Goal: Information Seeking & Learning: Compare options

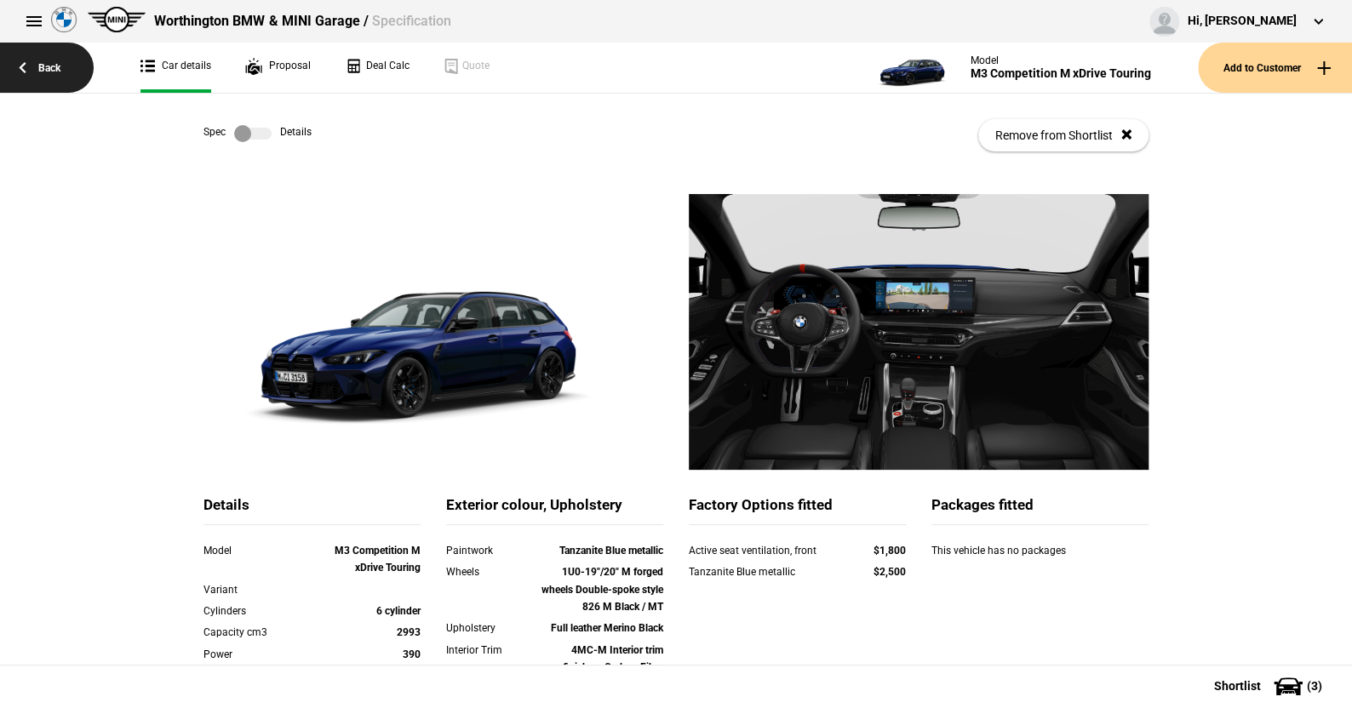
scroll to position [328, 0]
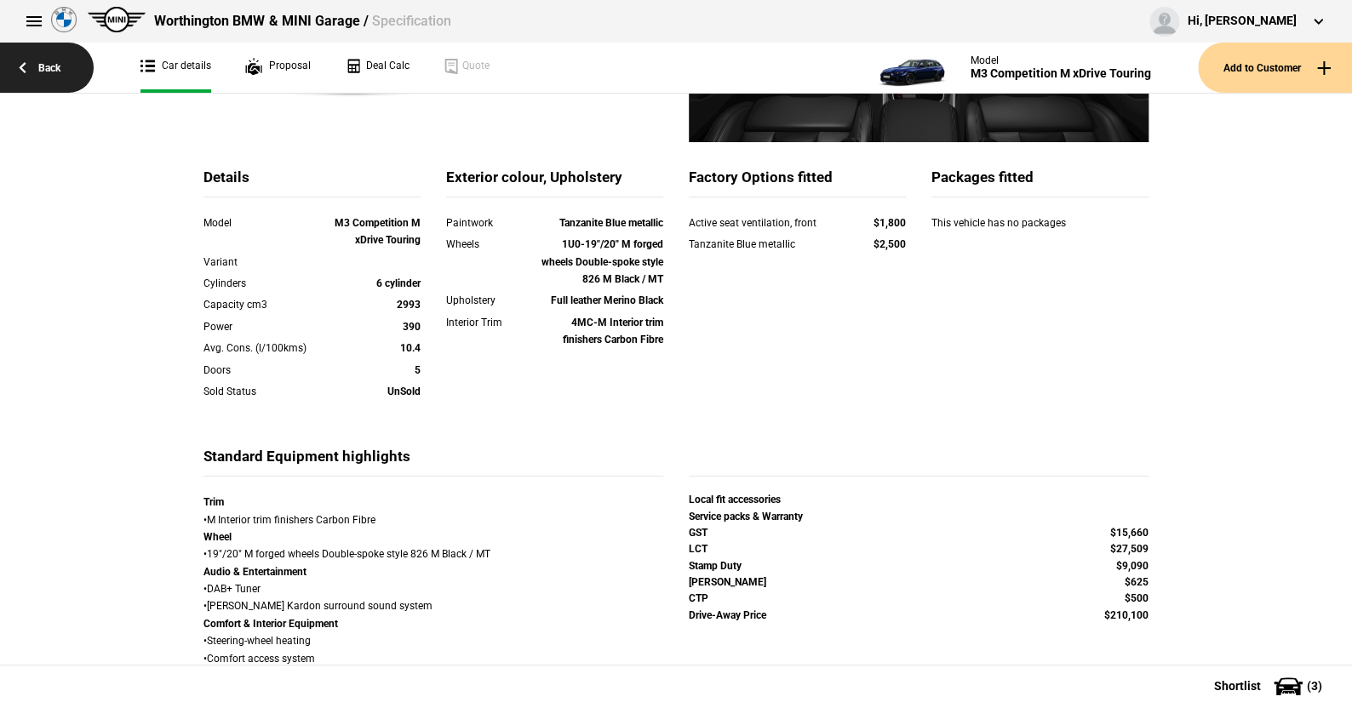
click at [51, 64] on link "Back" at bounding box center [47, 68] width 94 height 50
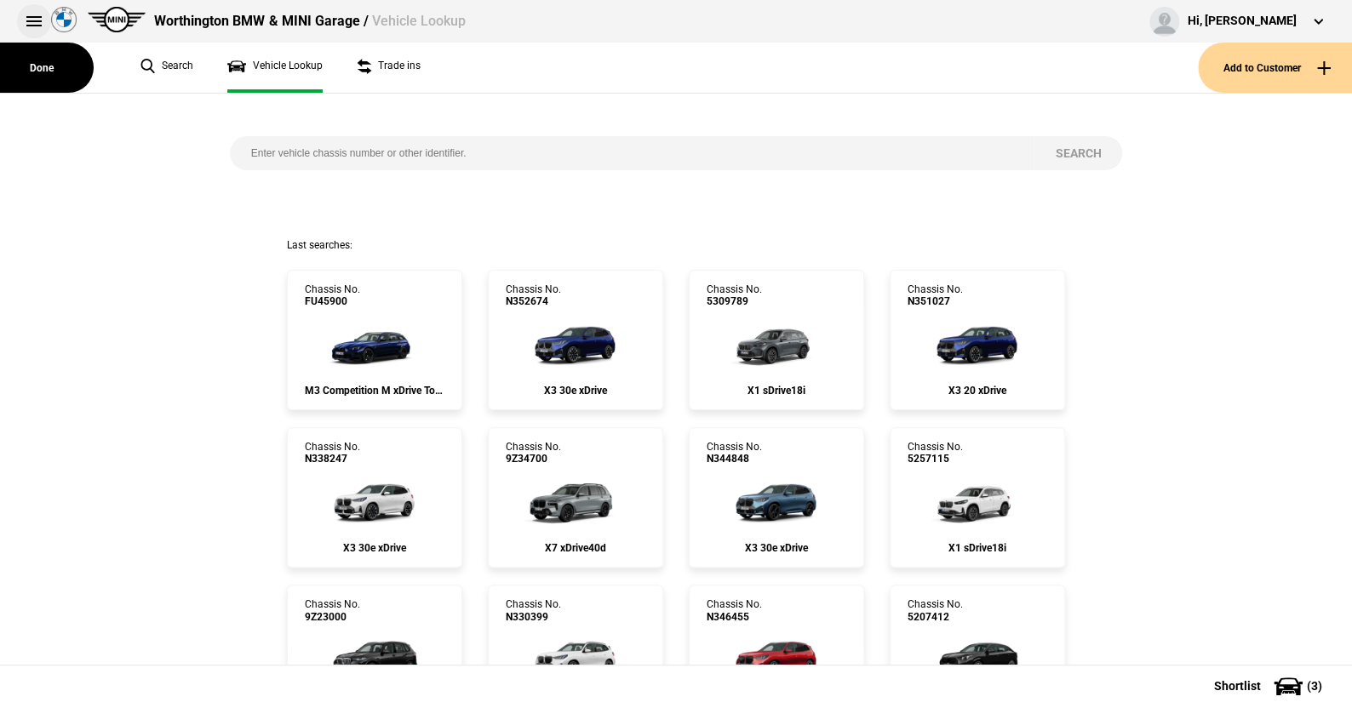
click at [34, 18] on button at bounding box center [34, 21] width 34 height 34
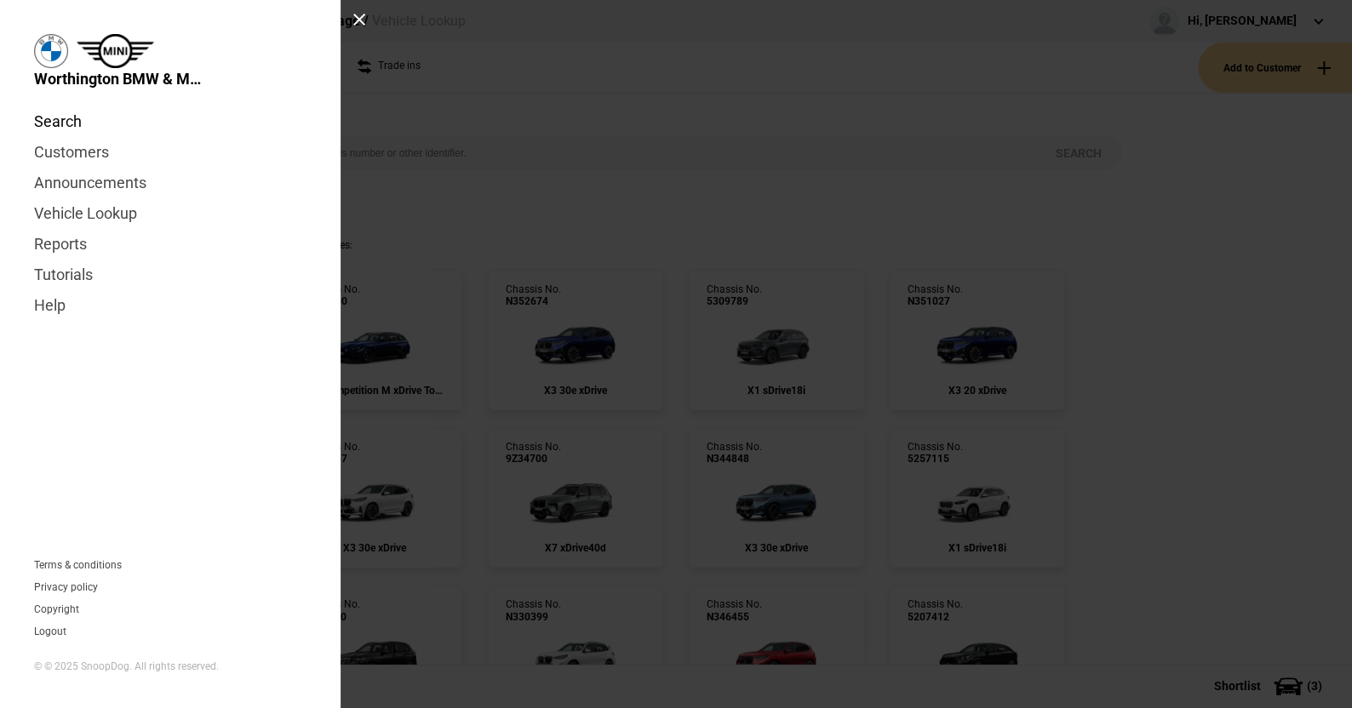
click at [65, 115] on link "Search" at bounding box center [170, 121] width 272 height 31
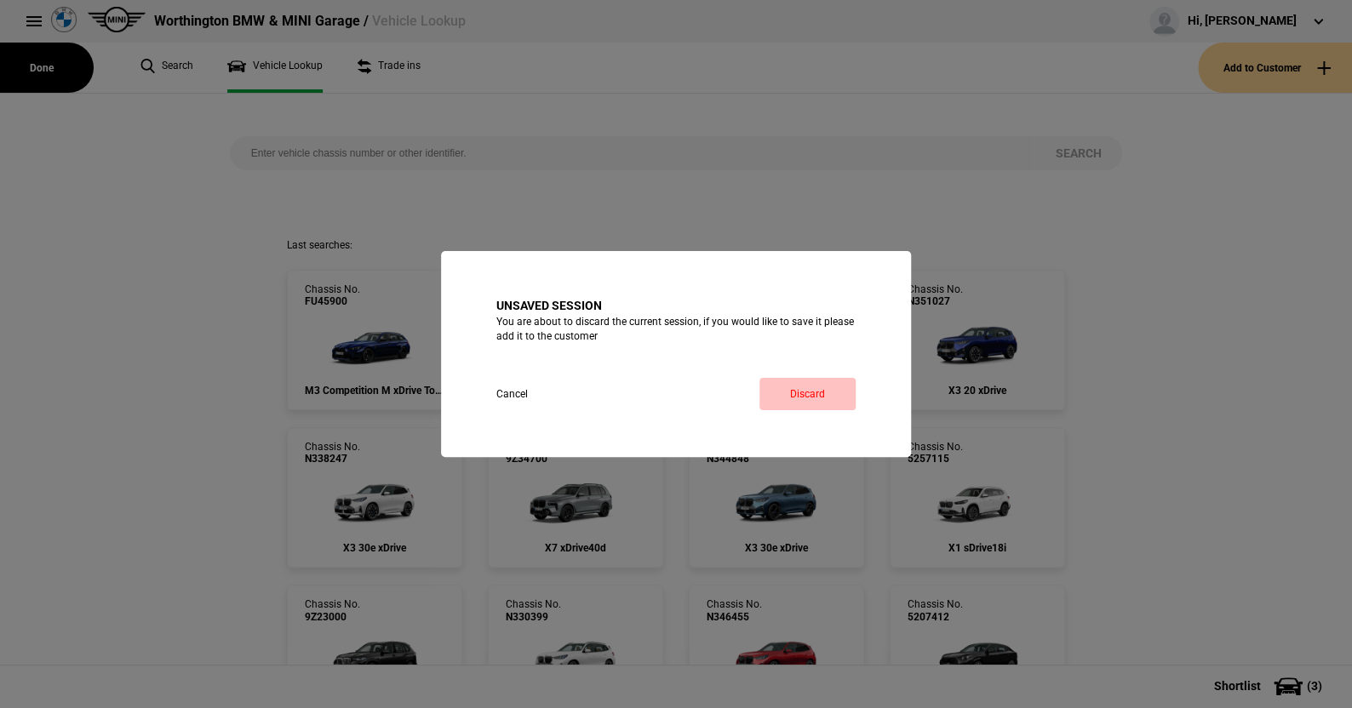
click at [815, 388] on link "Discard" at bounding box center [808, 394] width 96 height 32
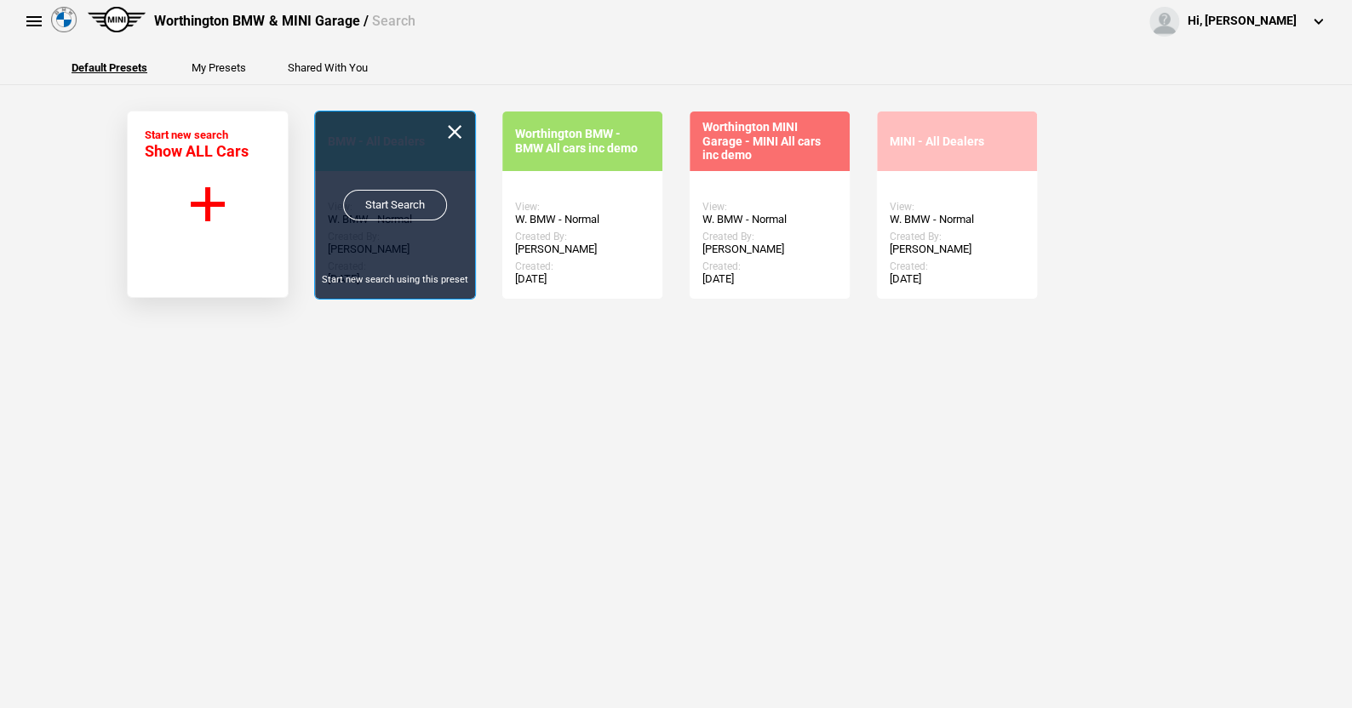
click at [384, 200] on link "Start Search" at bounding box center [395, 205] width 104 height 31
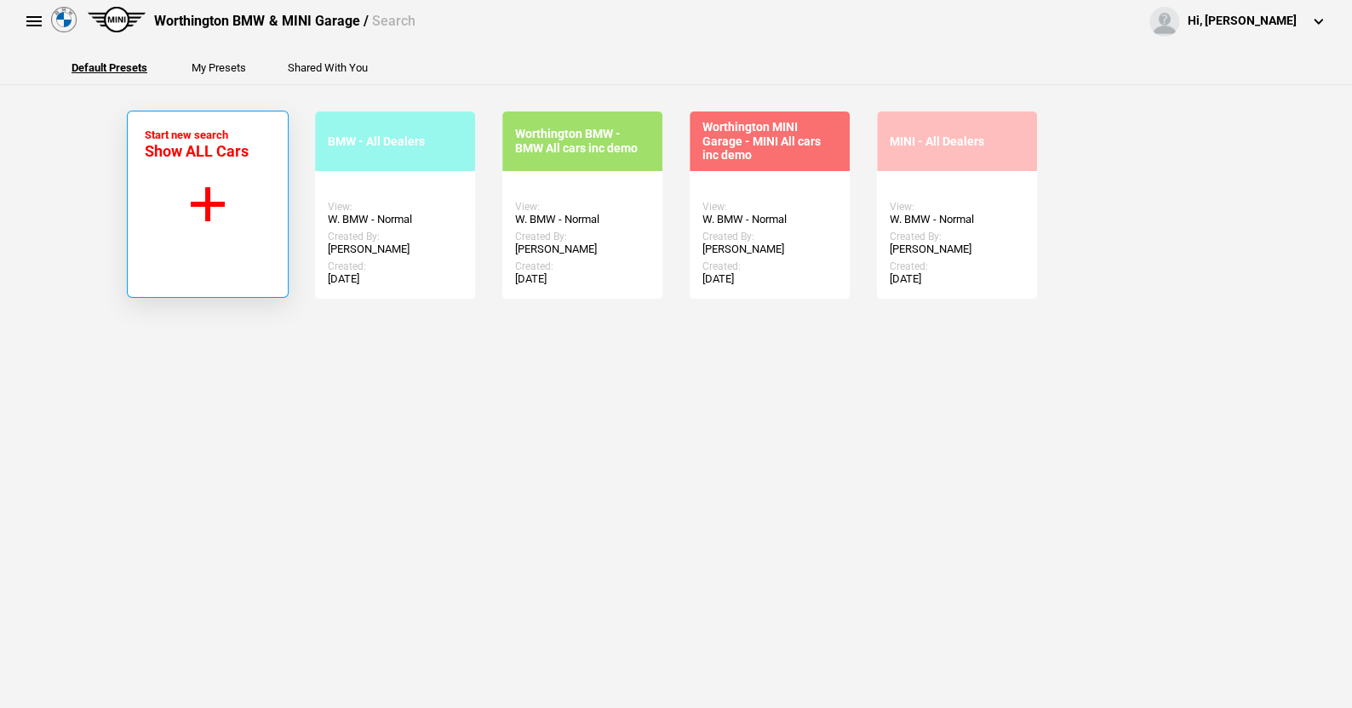
click at [204, 197] on button "Start new search Show ALL Cars" at bounding box center [208, 204] width 162 height 187
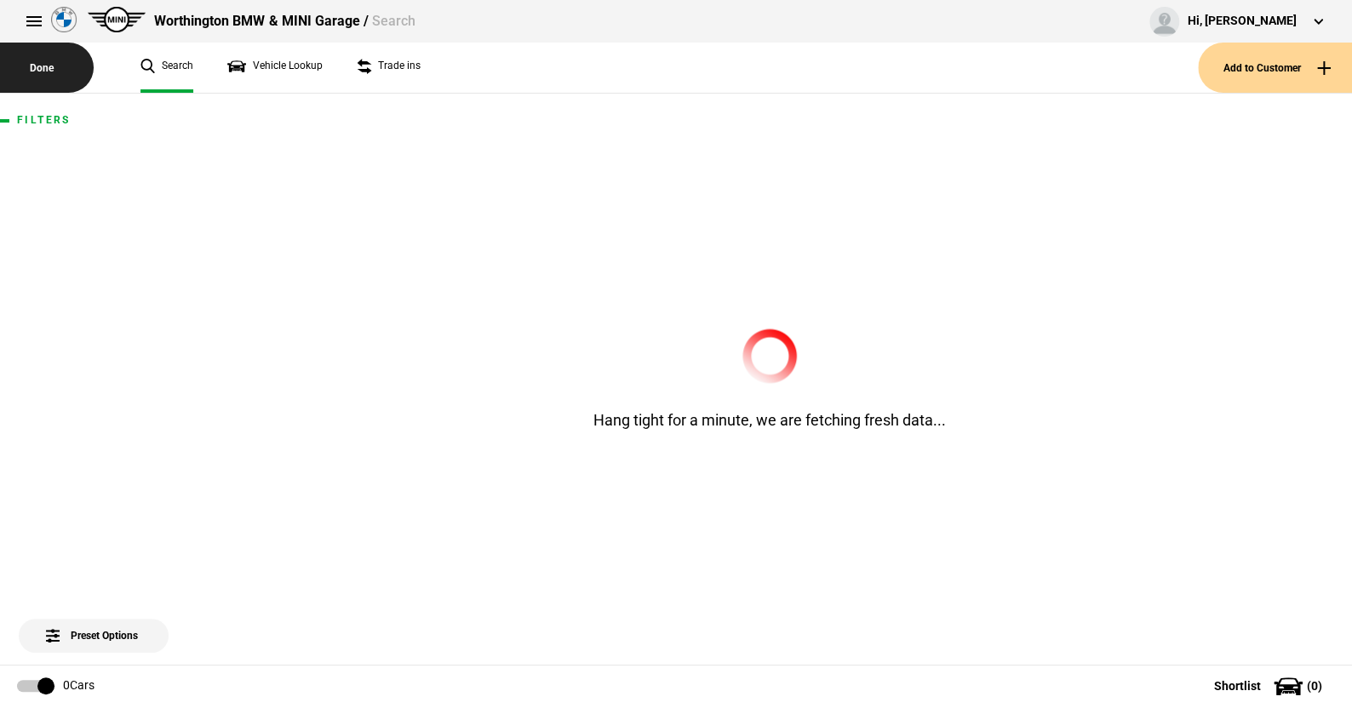
click at [34, 18] on button at bounding box center [34, 21] width 34 height 34
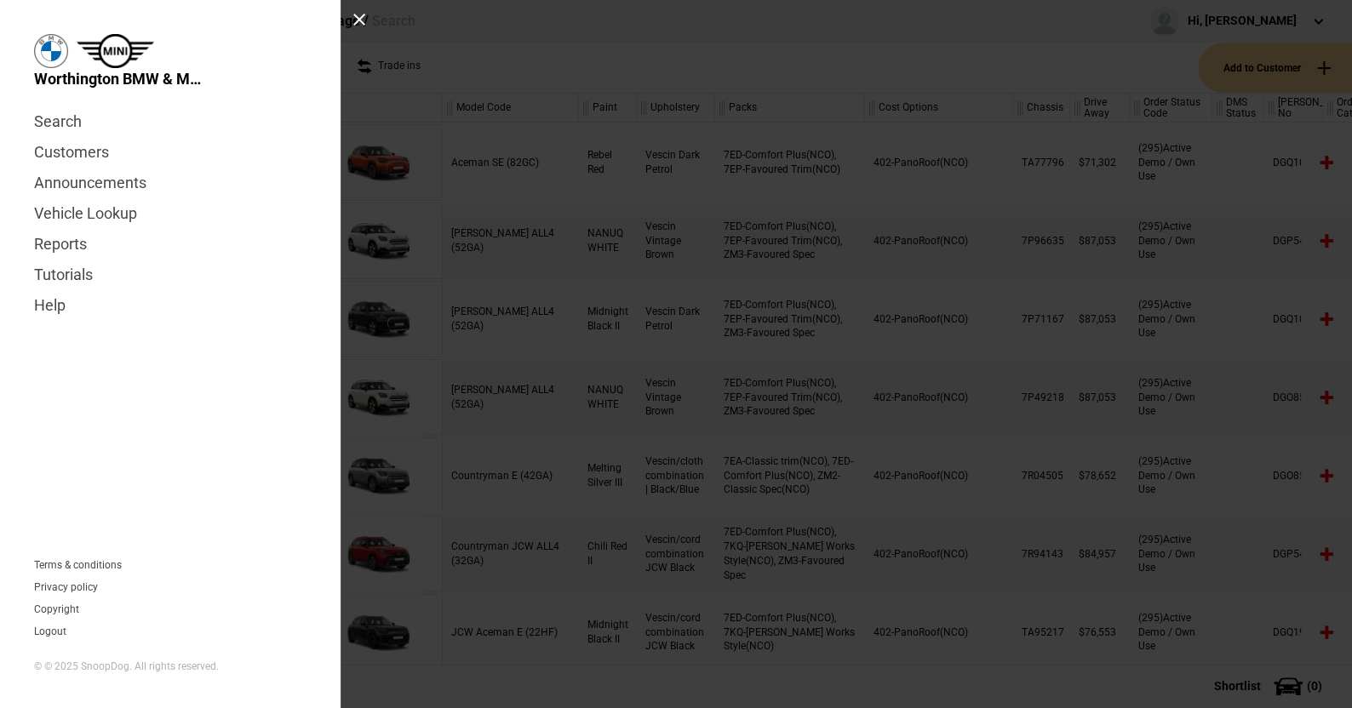
click at [360, 14] on div at bounding box center [360, 20] width 14 height 14
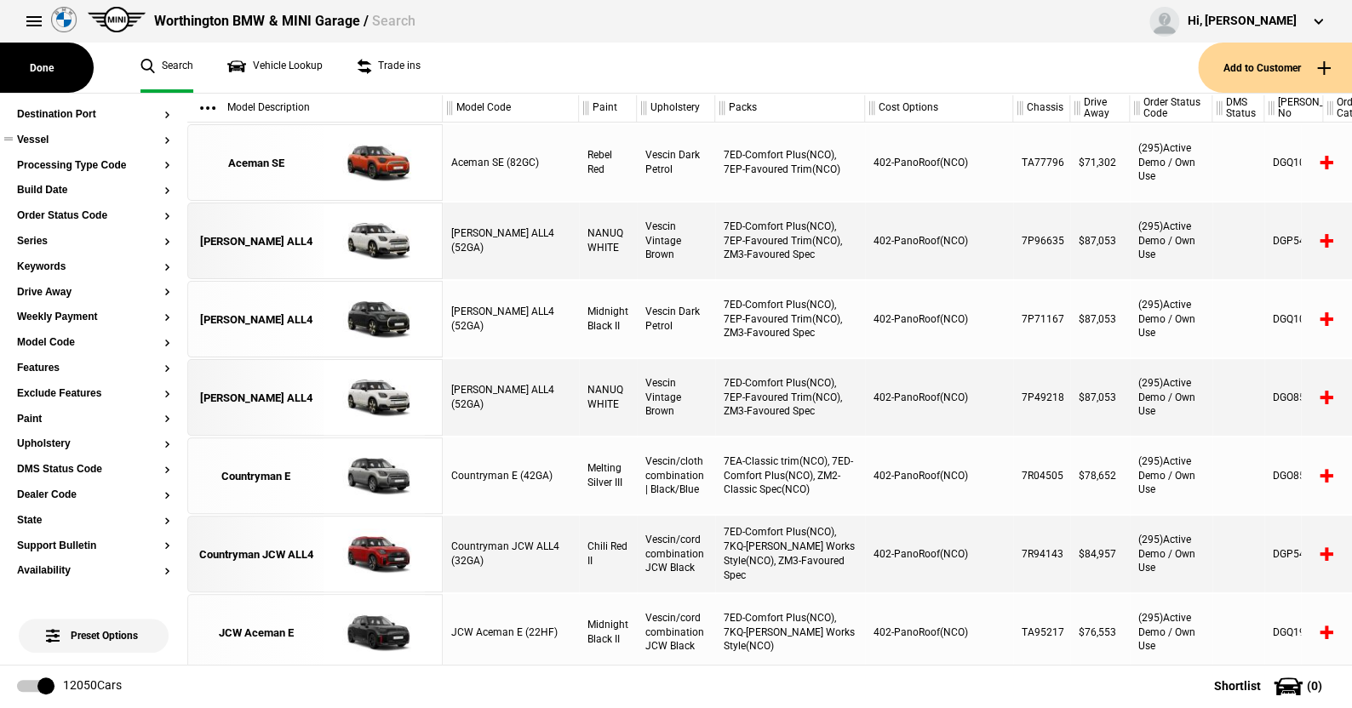
scroll to position [85, 0]
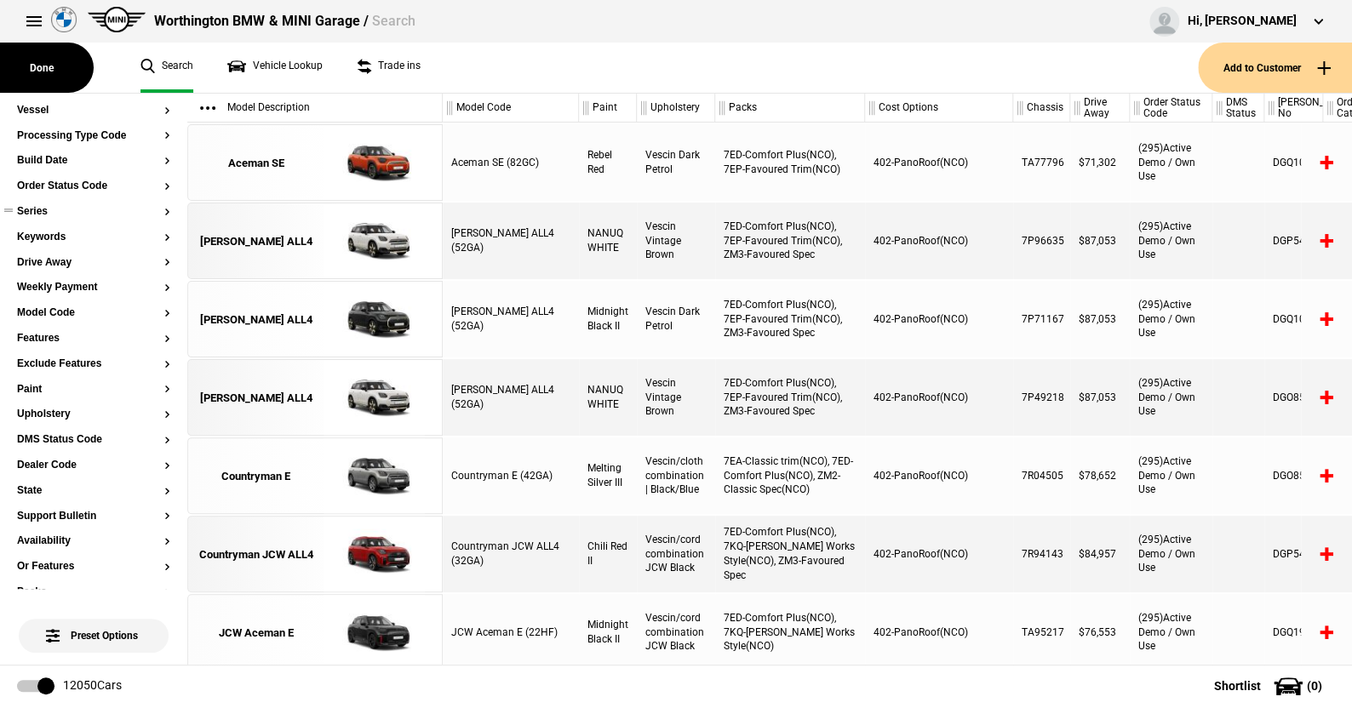
click at [39, 209] on button "Series" at bounding box center [93, 212] width 153 height 12
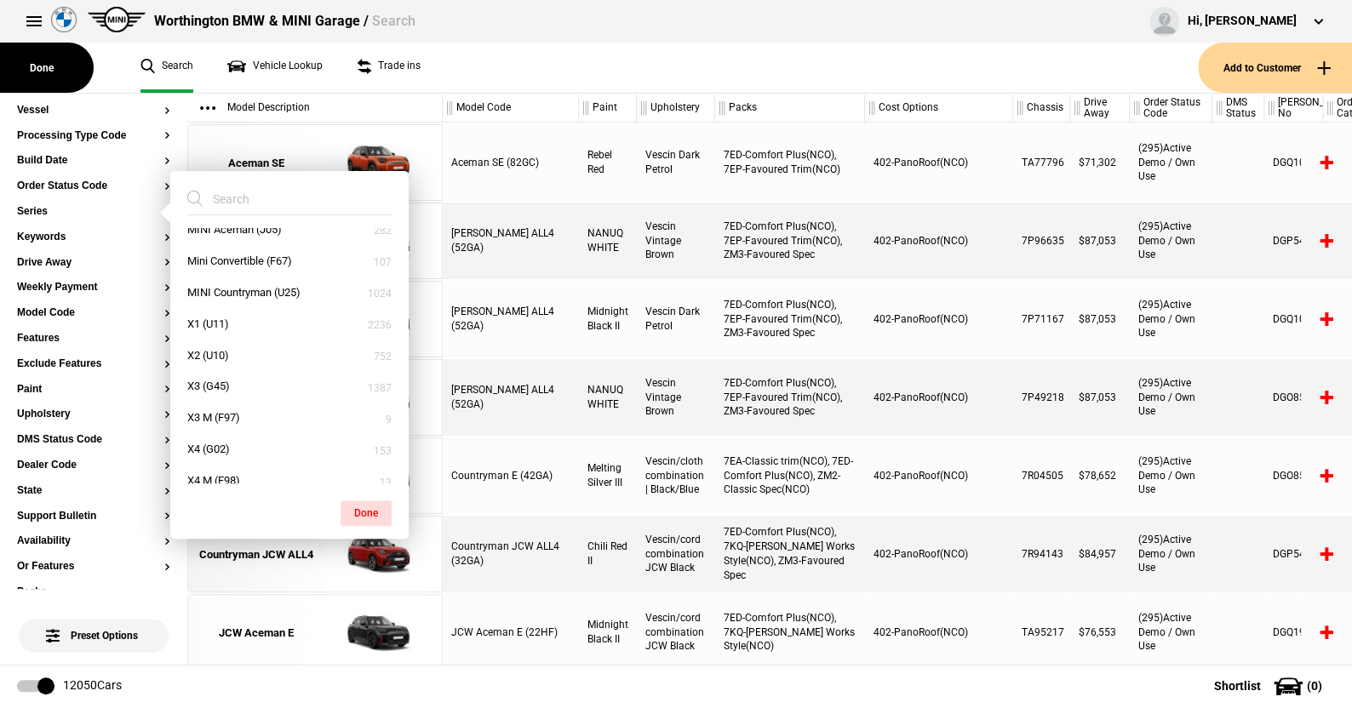
scroll to position [851, 0]
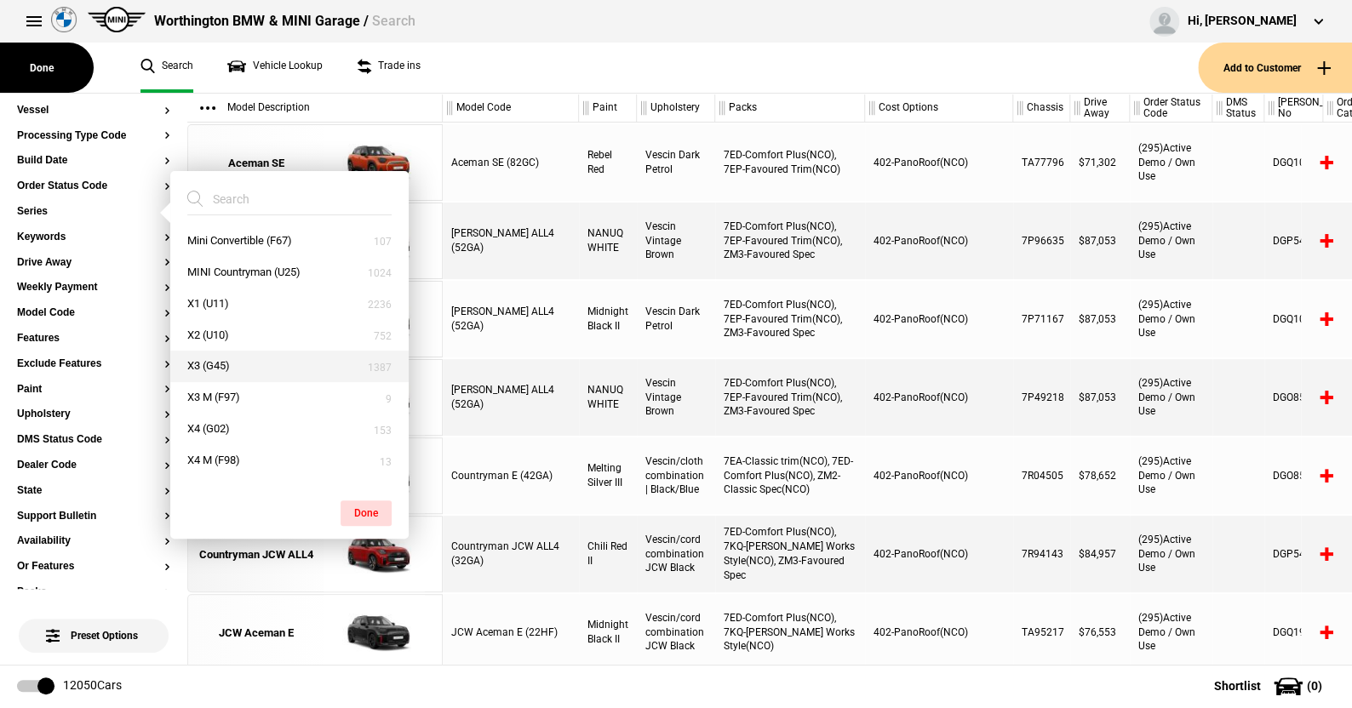
click at [226, 365] on button "X3 (G45)" at bounding box center [289, 367] width 238 height 32
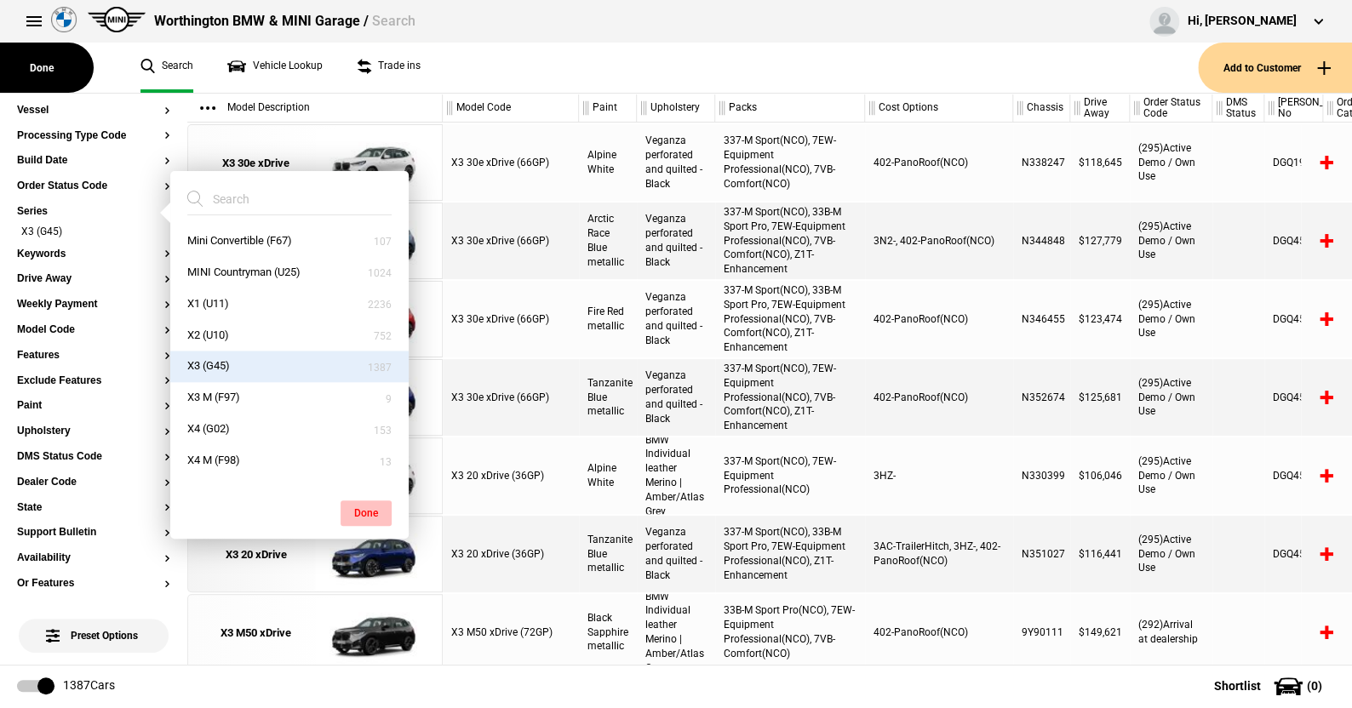
click at [364, 503] on button "Done" at bounding box center [366, 514] width 51 height 26
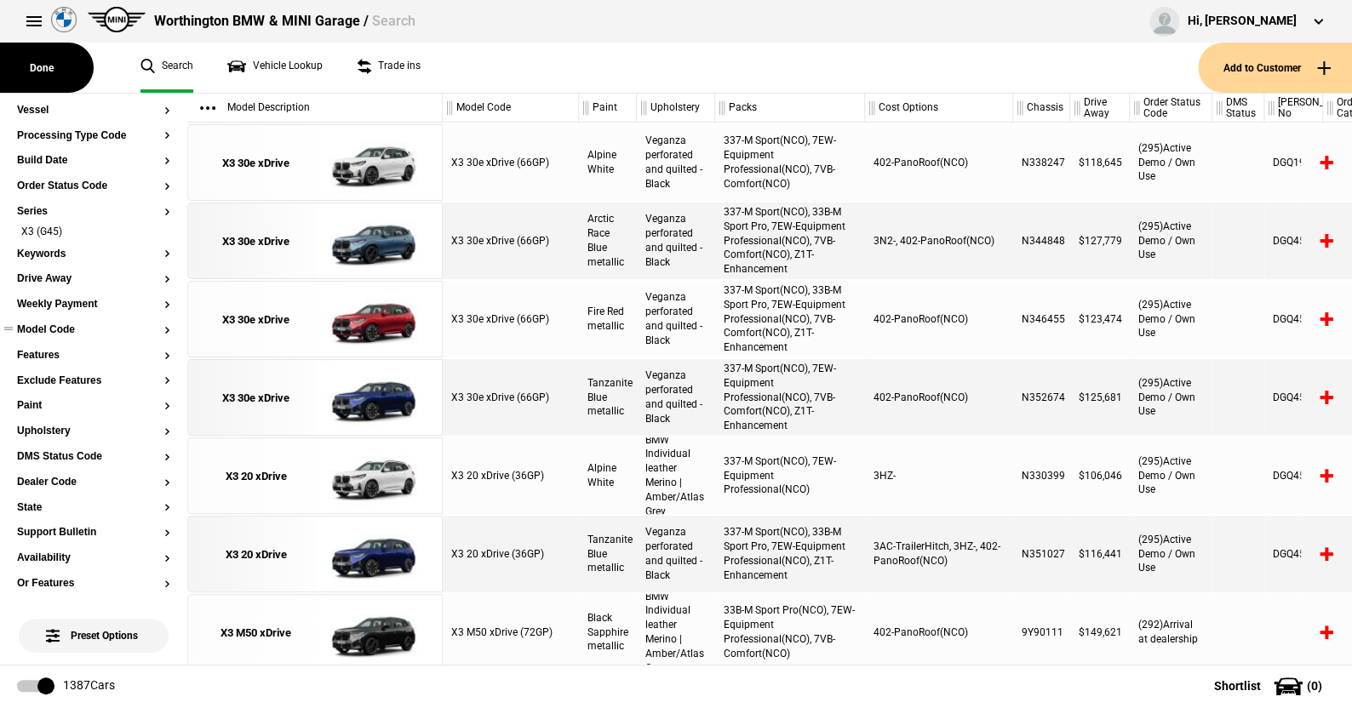
click at [51, 329] on button "Model Code" at bounding box center [93, 330] width 153 height 12
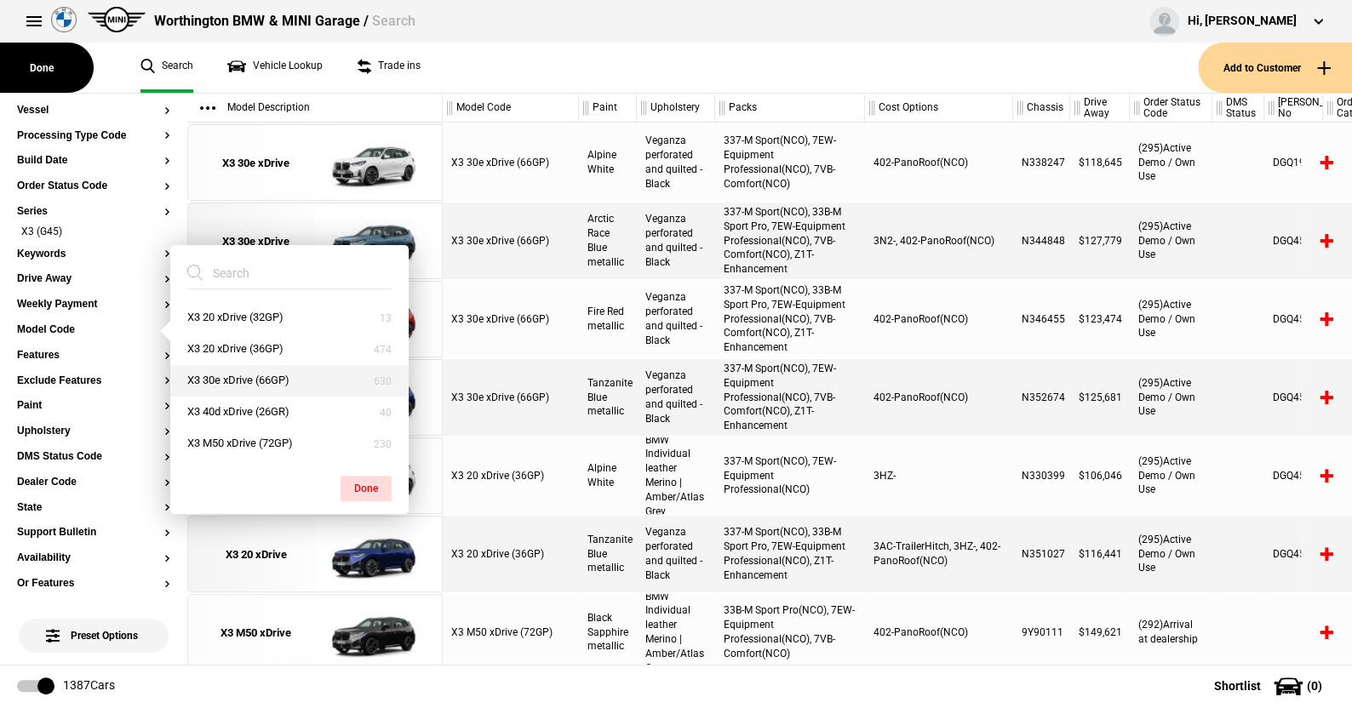
click at [227, 375] on button "X3 30e xDrive (66GP)" at bounding box center [289, 381] width 238 height 32
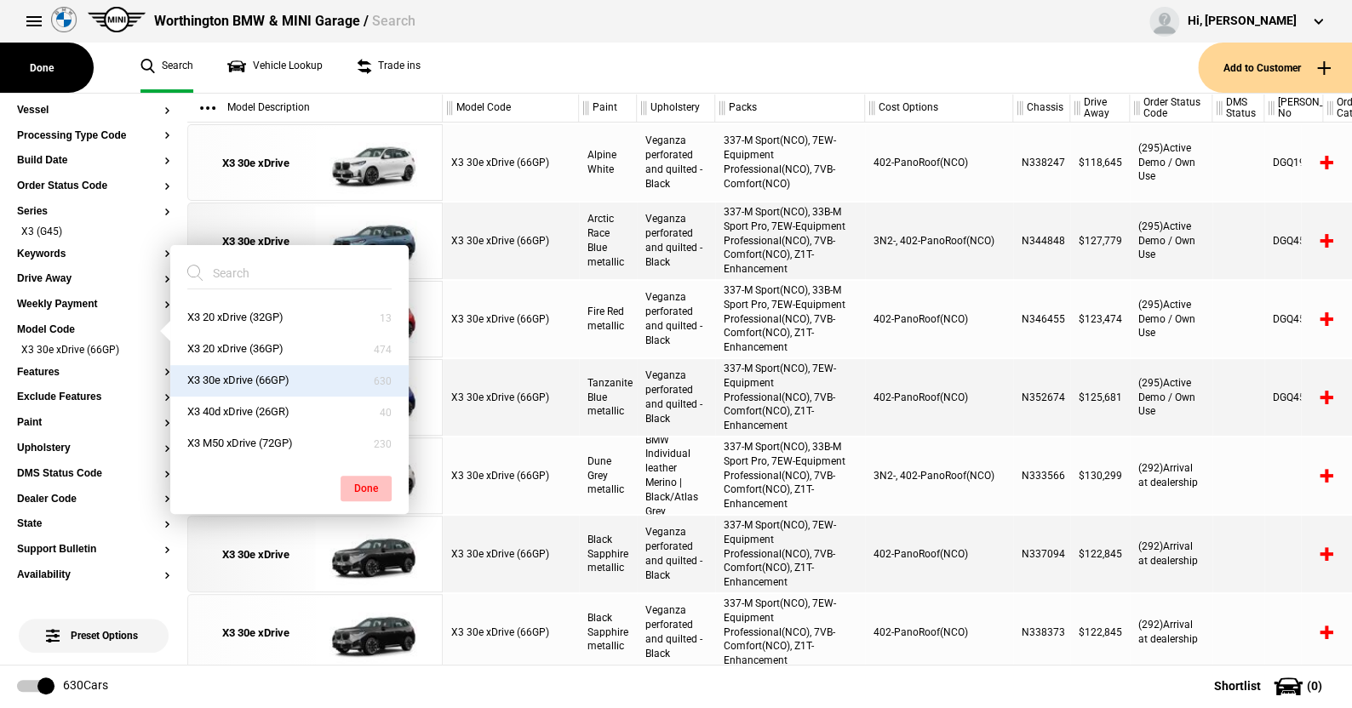
click at [358, 485] on button "Done" at bounding box center [366, 489] width 51 height 26
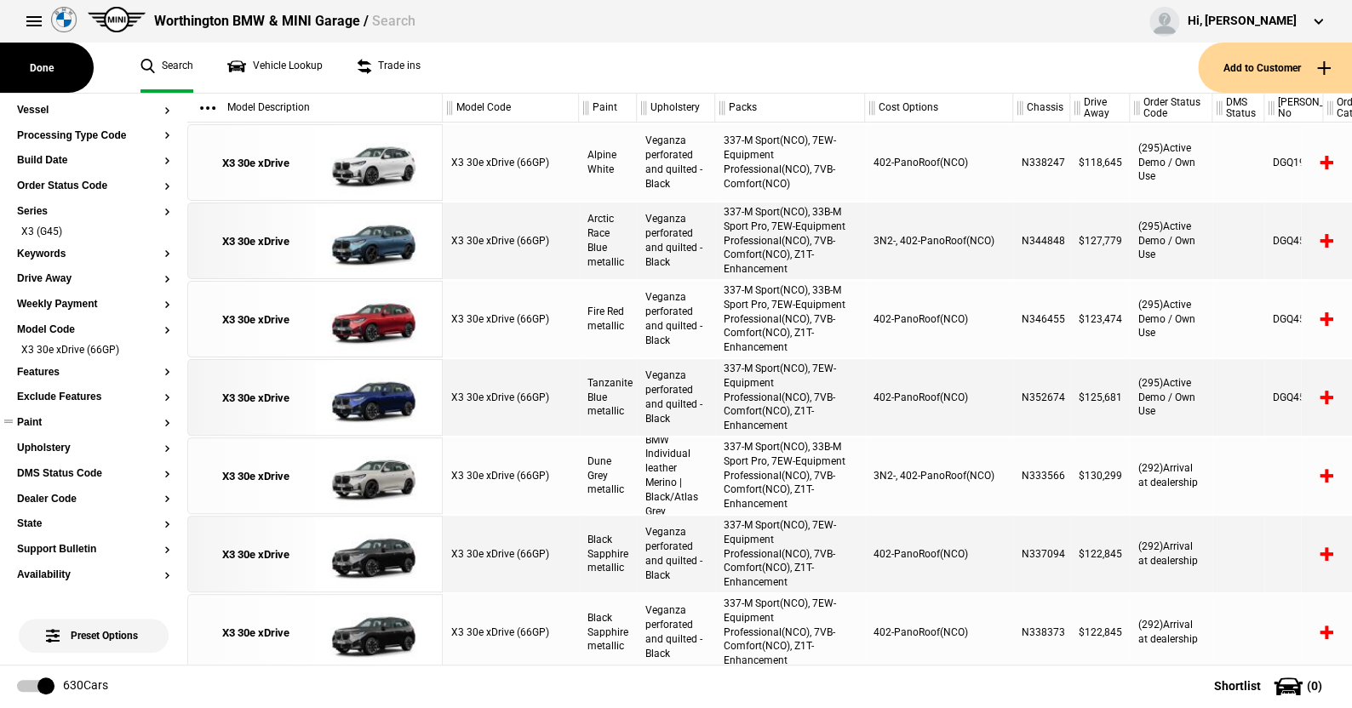
click at [32, 423] on button "Paint" at bounding box center [93, 423] width 153 height 12
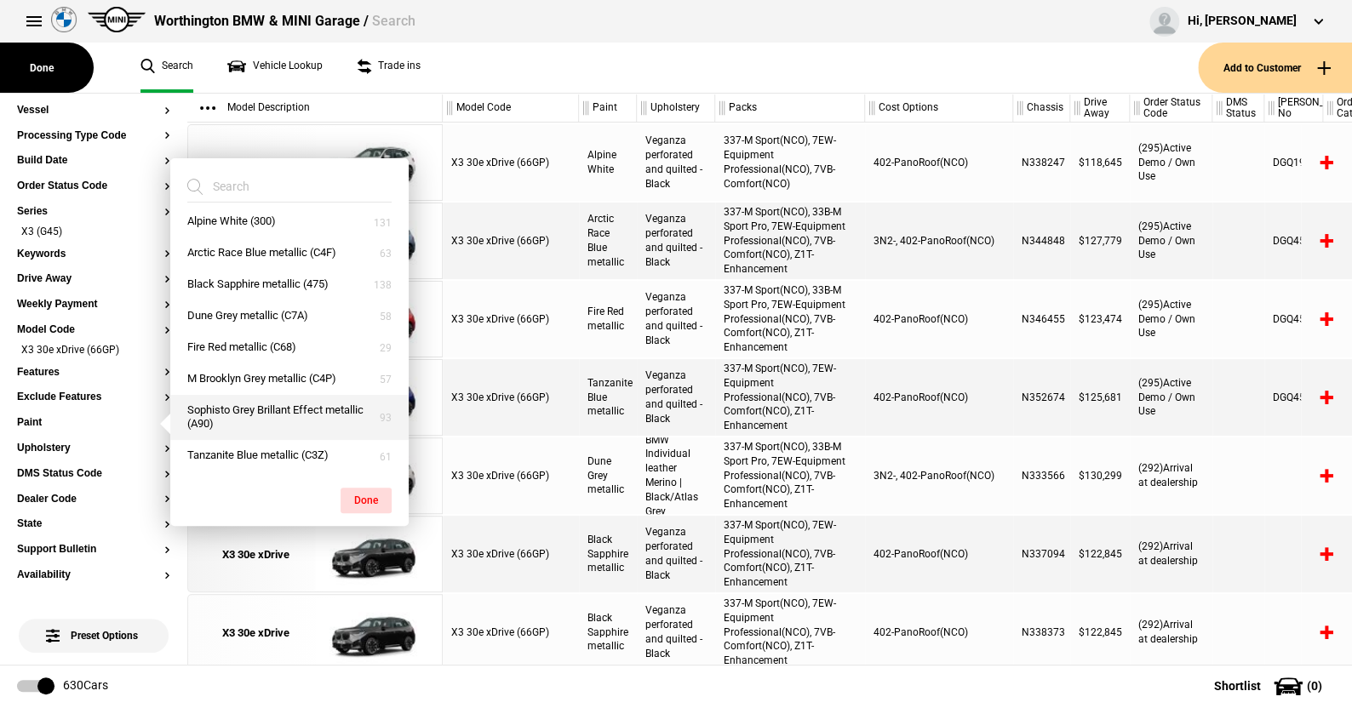
scroll to position [0, 0]
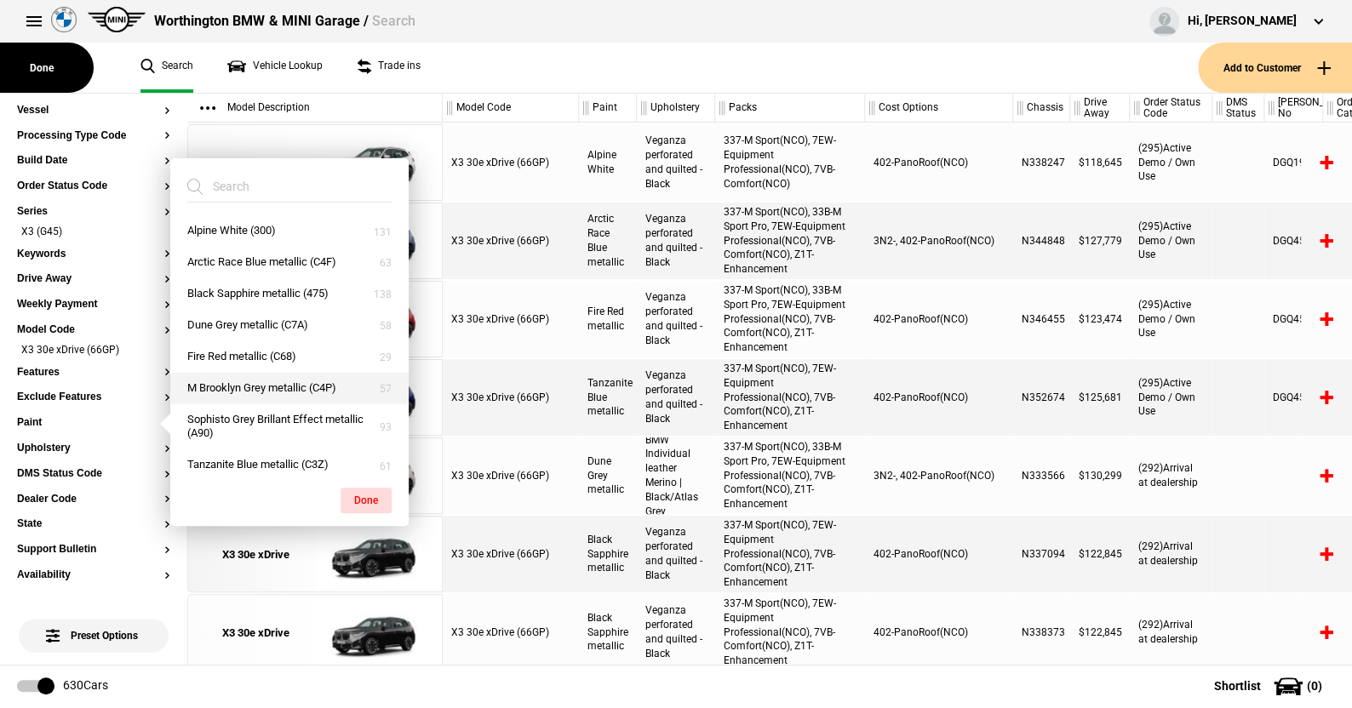
click at [250, 387] on button "M Brooklyn Grey metallic (C4P)" at bounding box center [289, 389] width 238 height 32
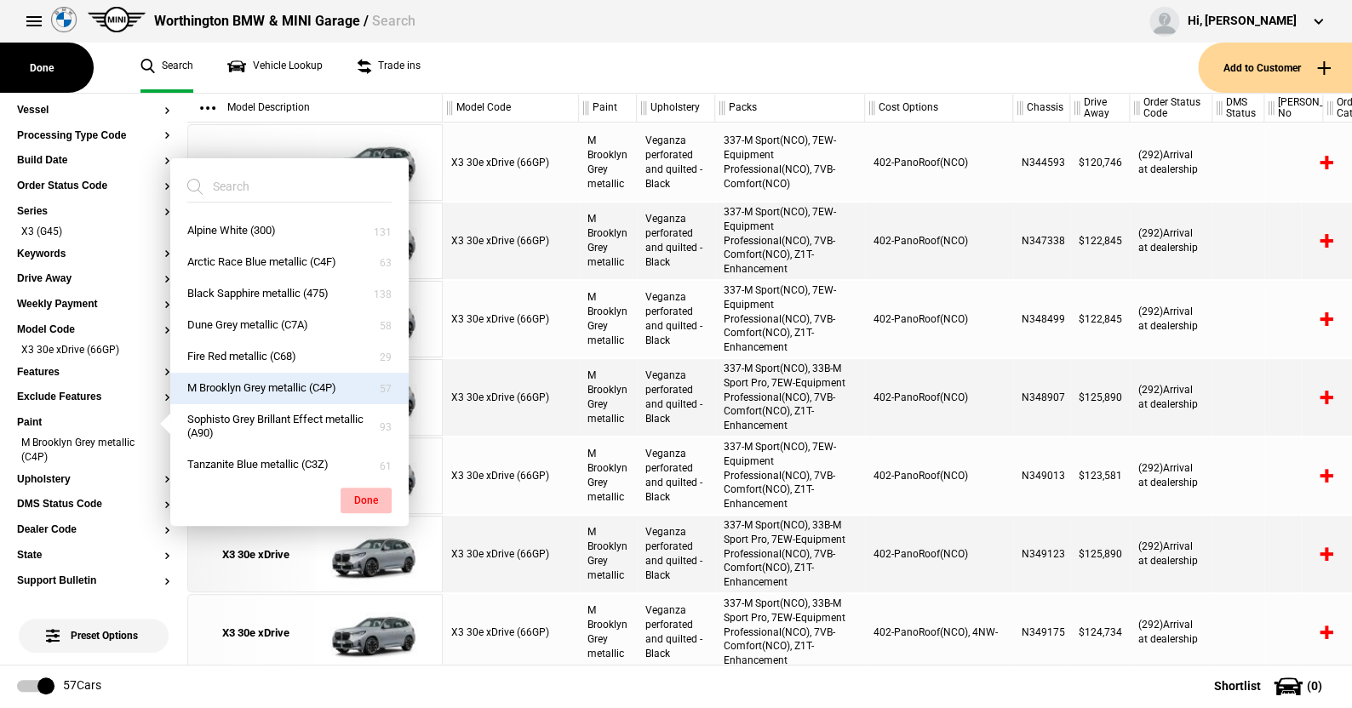
click at [368, 496] on button "Done" at bounding box center [366, 501] width 51 height 26
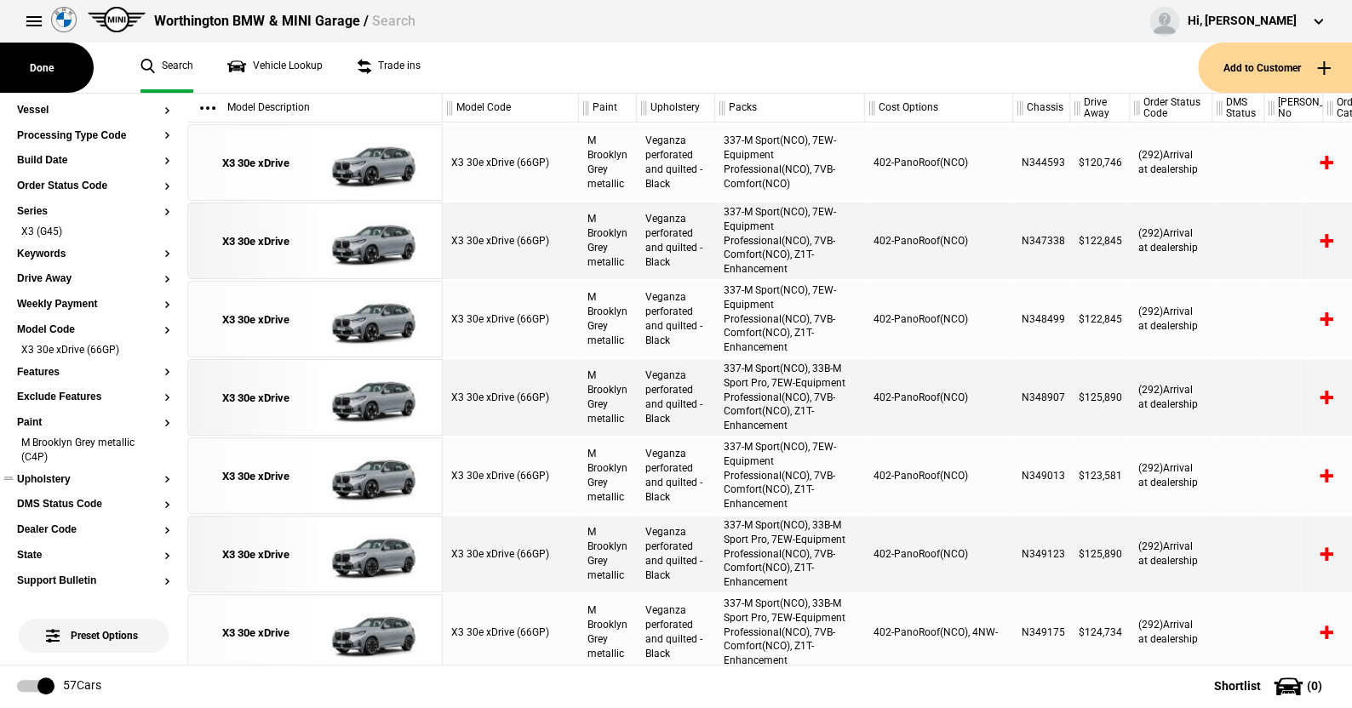
click at [56, 479] on button "Upholstery" at bounding box center [93, 480] width 153 height 12
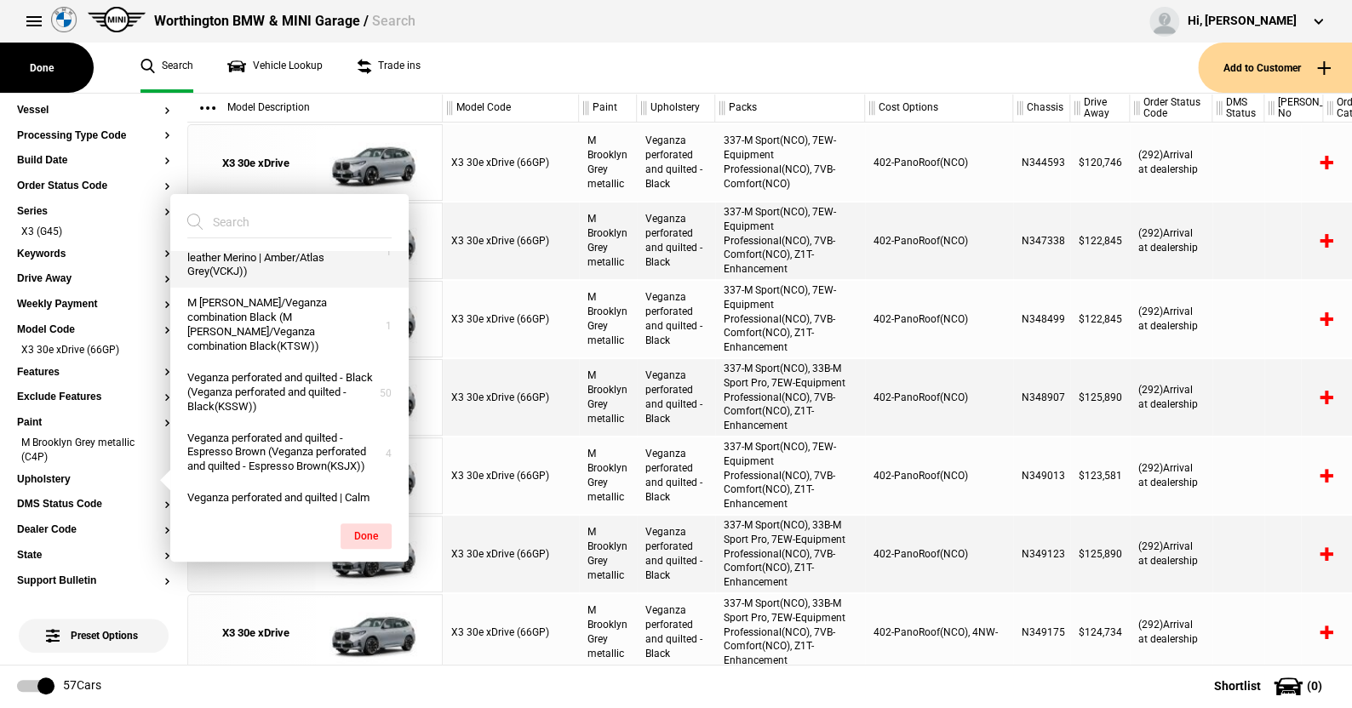
scroll to position [74, 0]
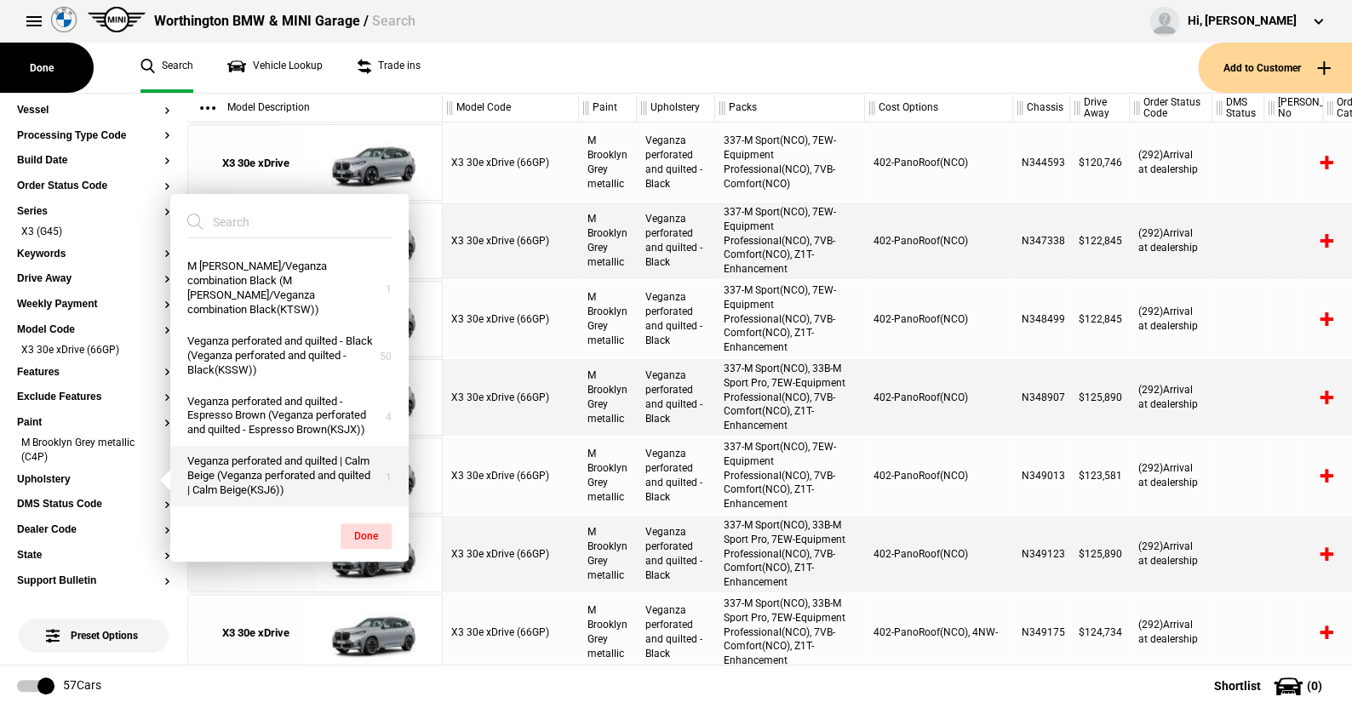
click at [259, 471] on button "Veganza perforated and quilted | Calm Beige (Veganza perforated and quilted | C…" at bounding box center [289, 476] width 238 height 60
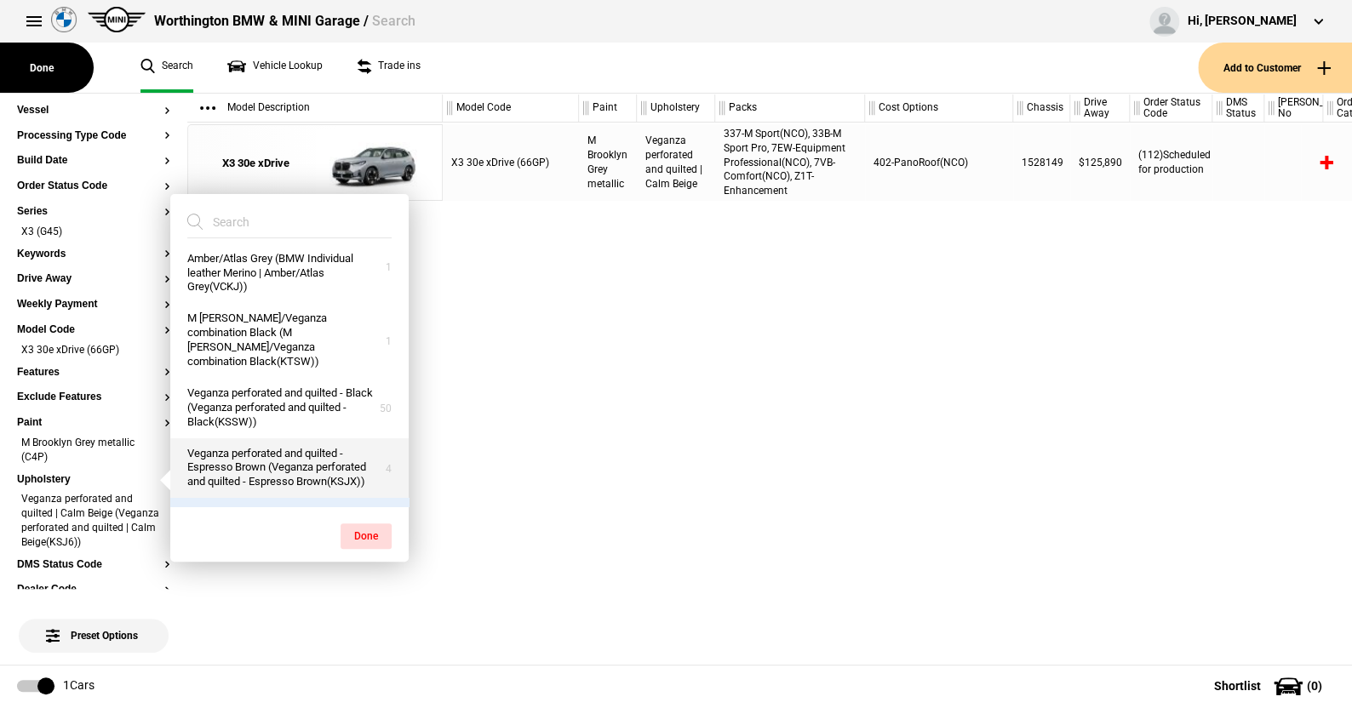
scroll to position [0, 0]
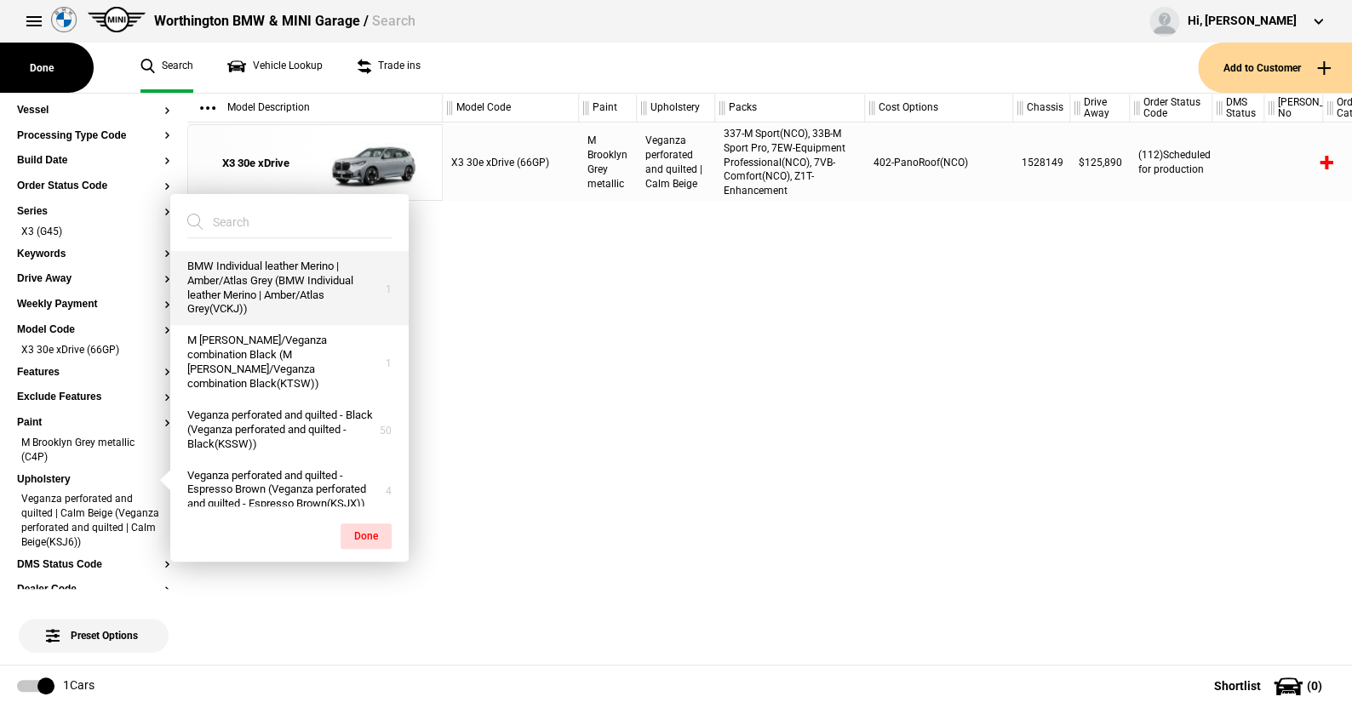
click at [268, 276] on button "BMW Individual leather Merino | Amber/Atlas Grey (BMW Individual leather Merino…" at bounding box center [289, 288] width 238 height 75
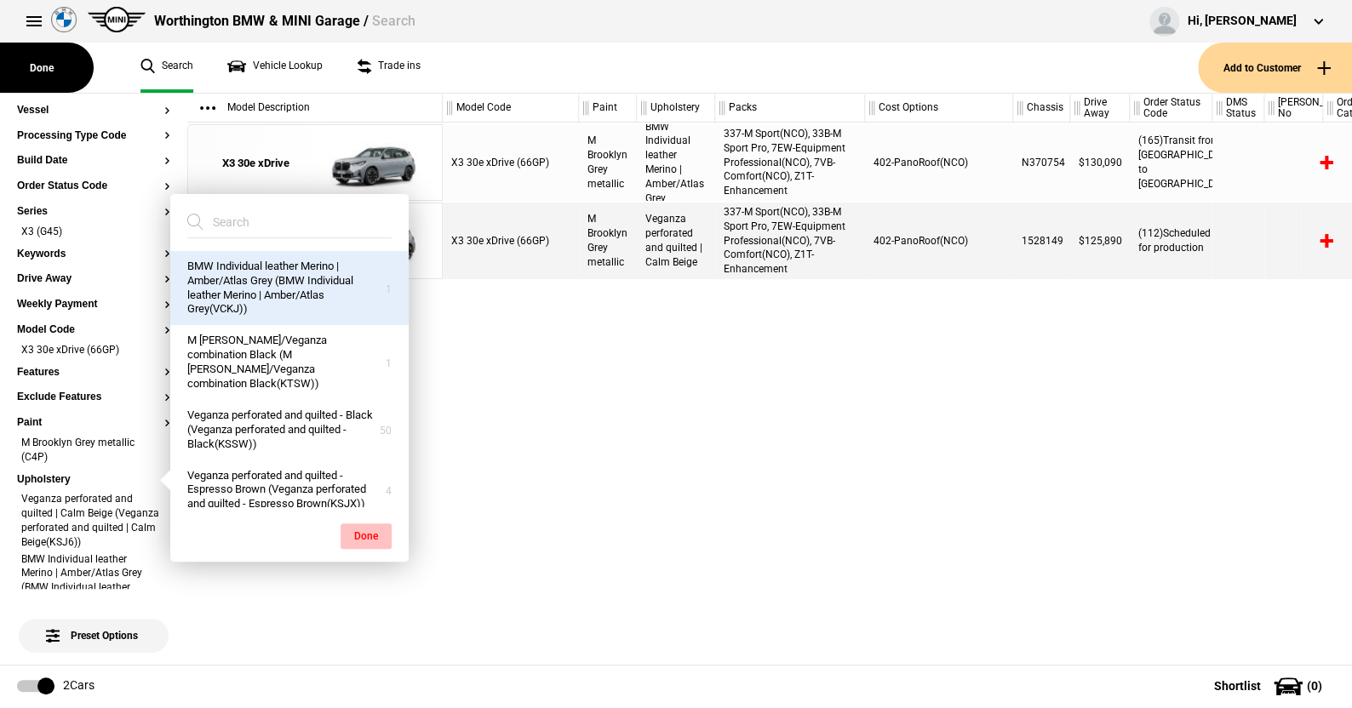
click at [367, 528] on button "Done" at bounding box center [366, 537] width 51 height 26
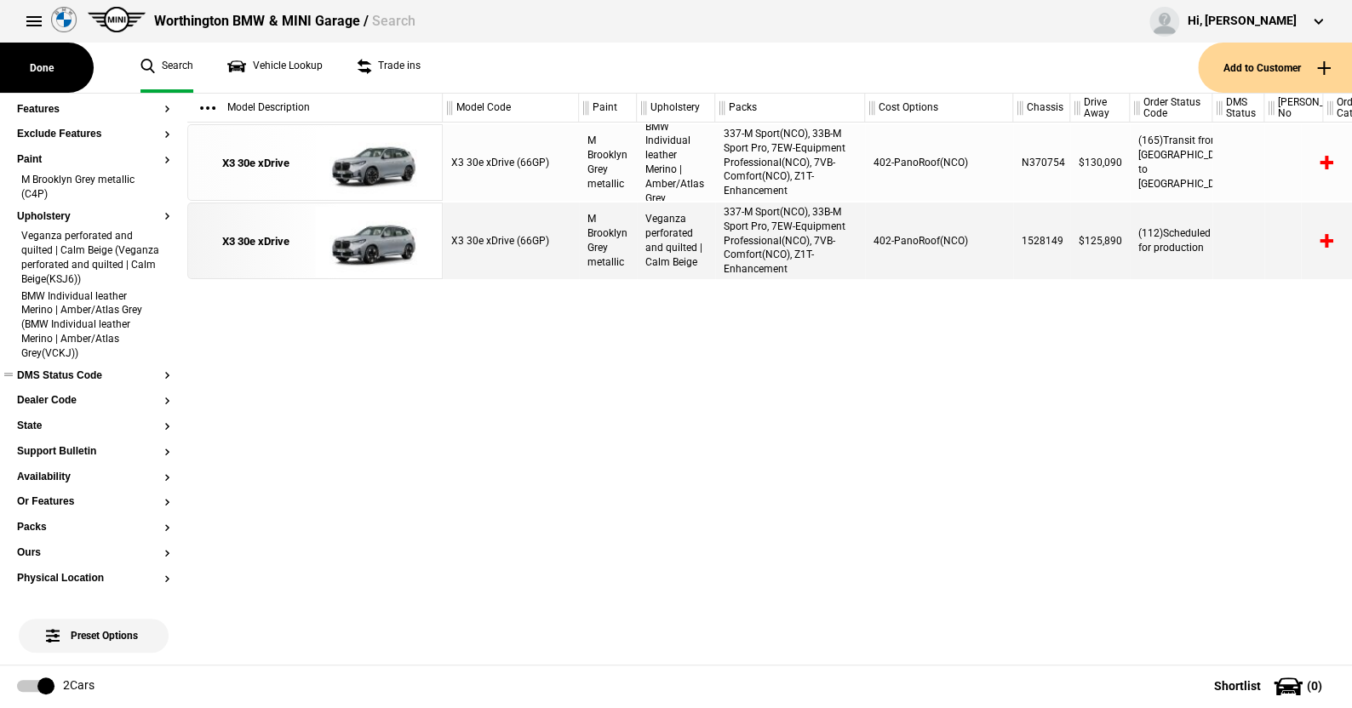
scroll to position [511, 0]
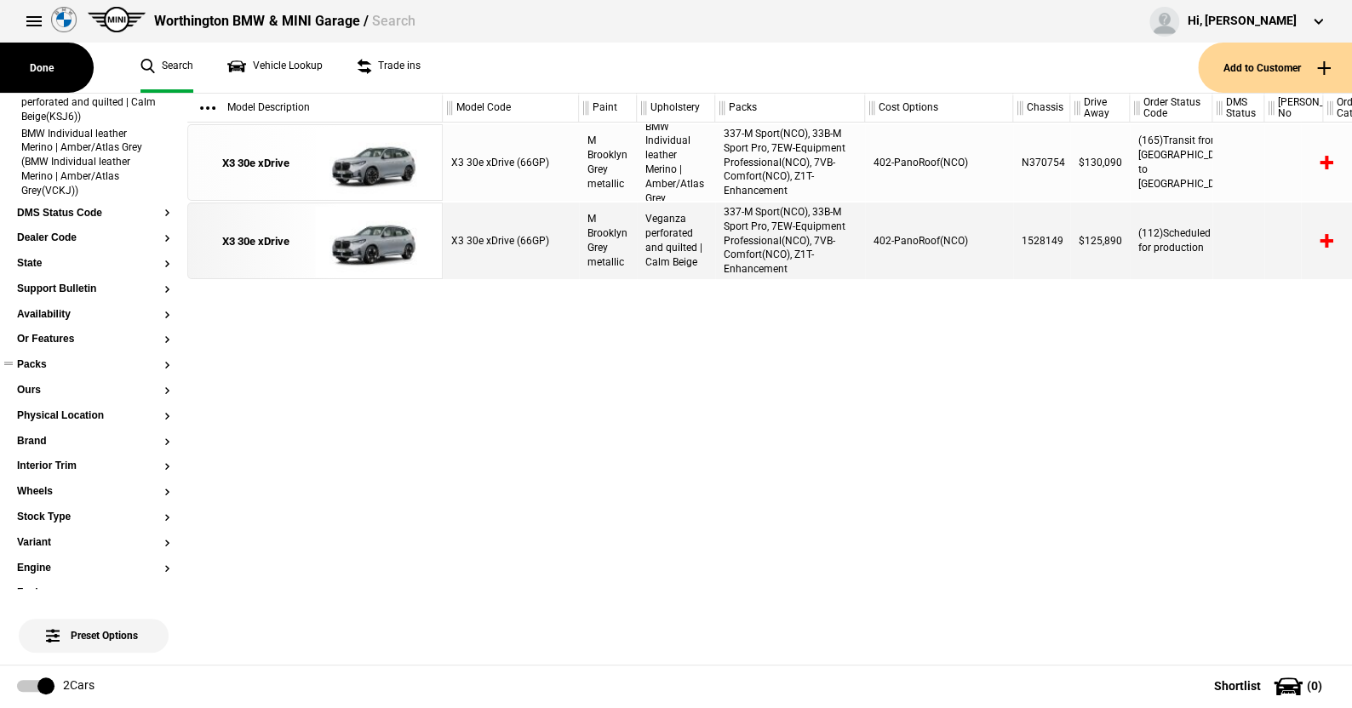
click at [44, 364] on button "Packs" at bounding box center [93, 365] width 153 height 12
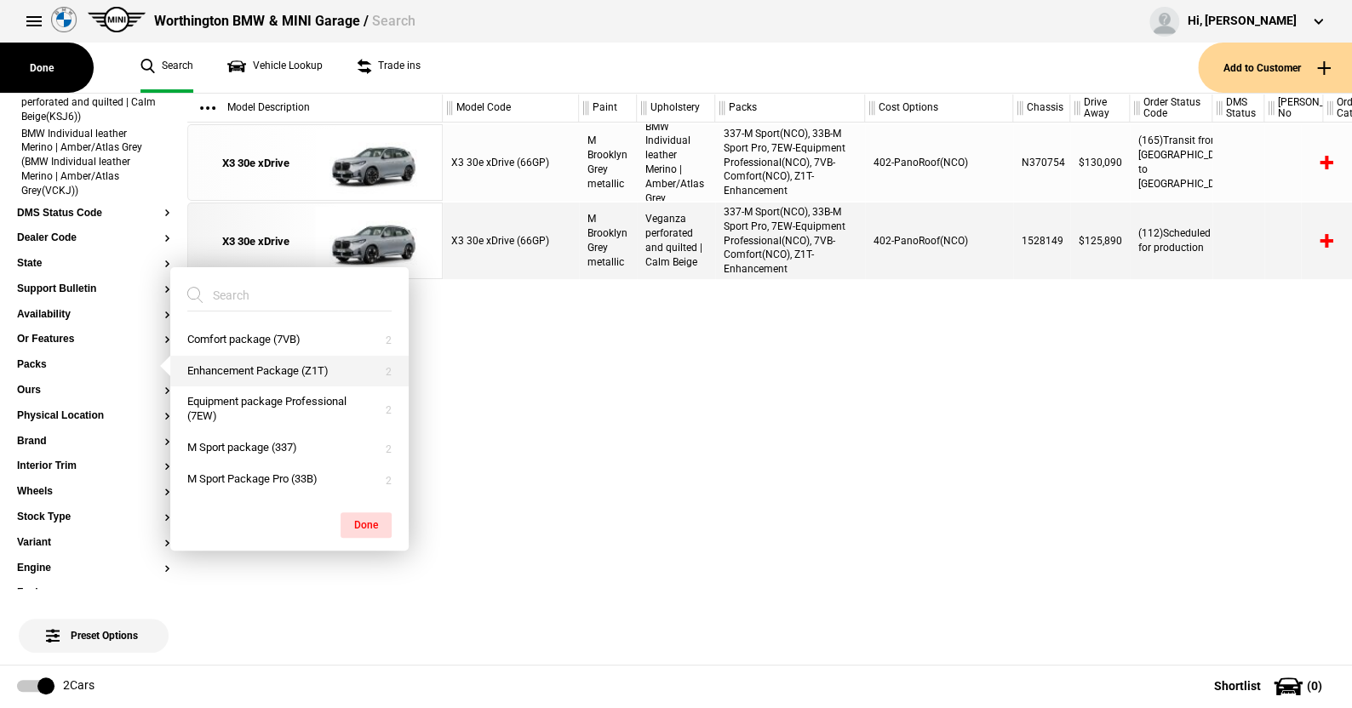
click at [214, 365] on button "Enhancement Package (Z1T)" at bounding box center [289, 372] width 238 height 32
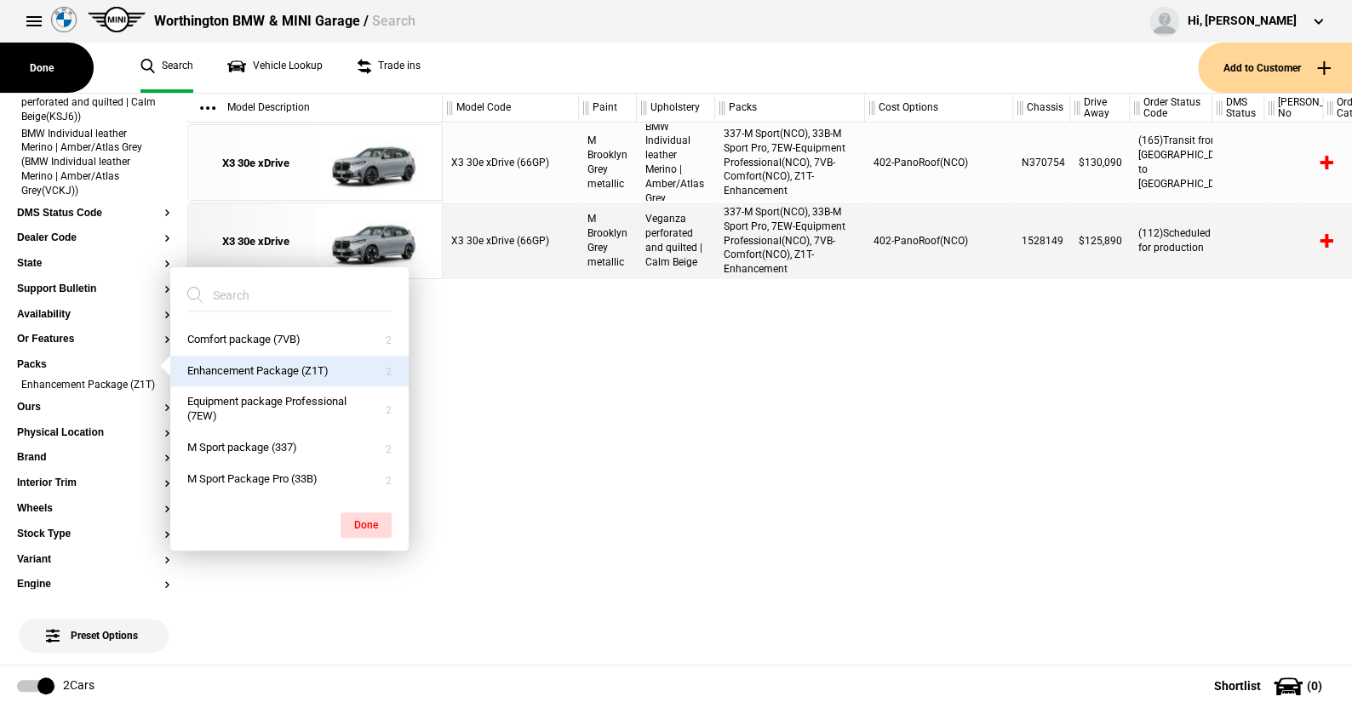
click at [373, 515] on button "Done" at bounding box center [366, 526] width 51 height 26
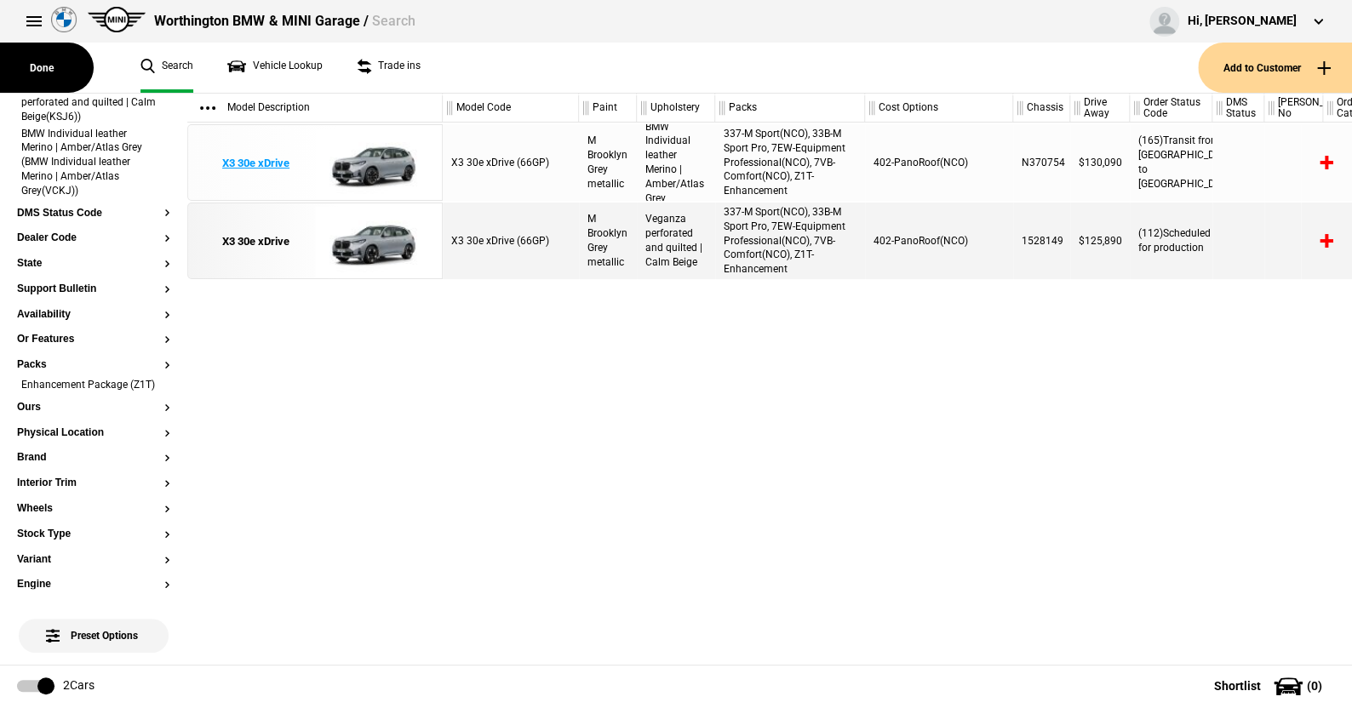
click at [387, 162] on img at bounding box center [374, 163] width 118 height 77
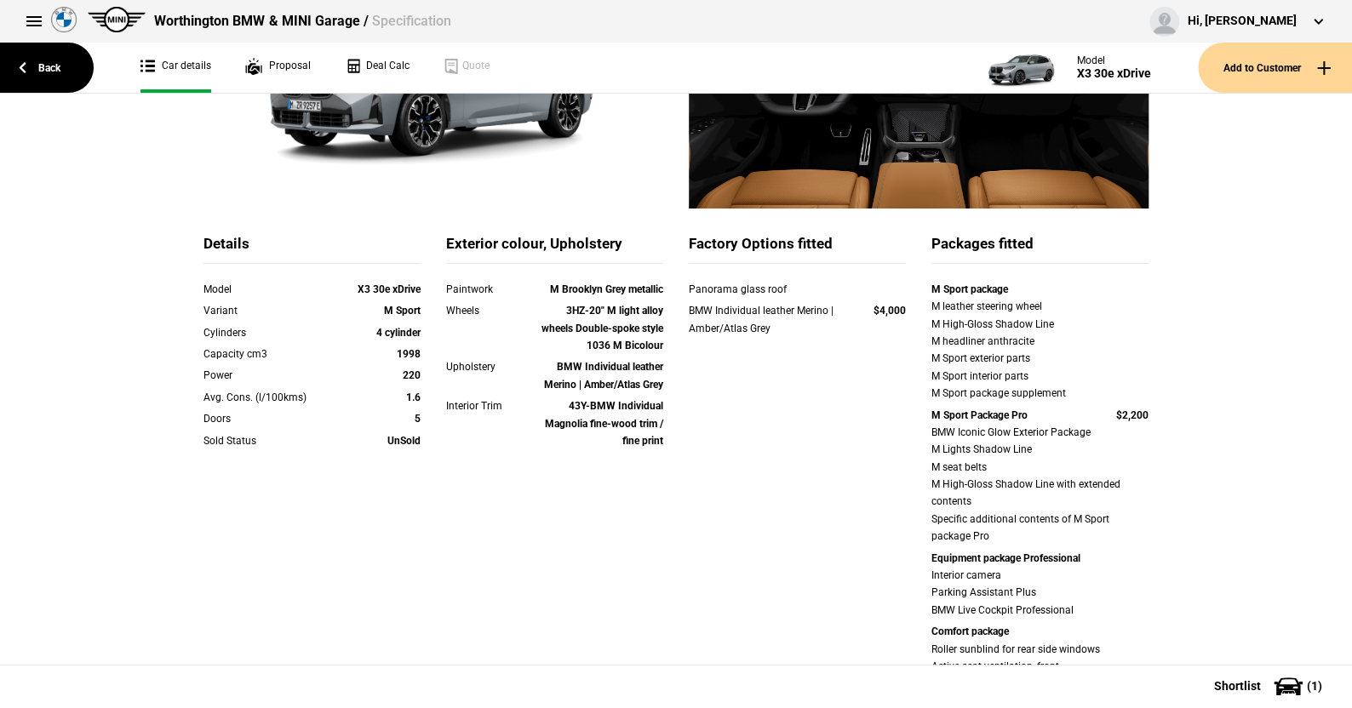
scroll to position [85, 0]
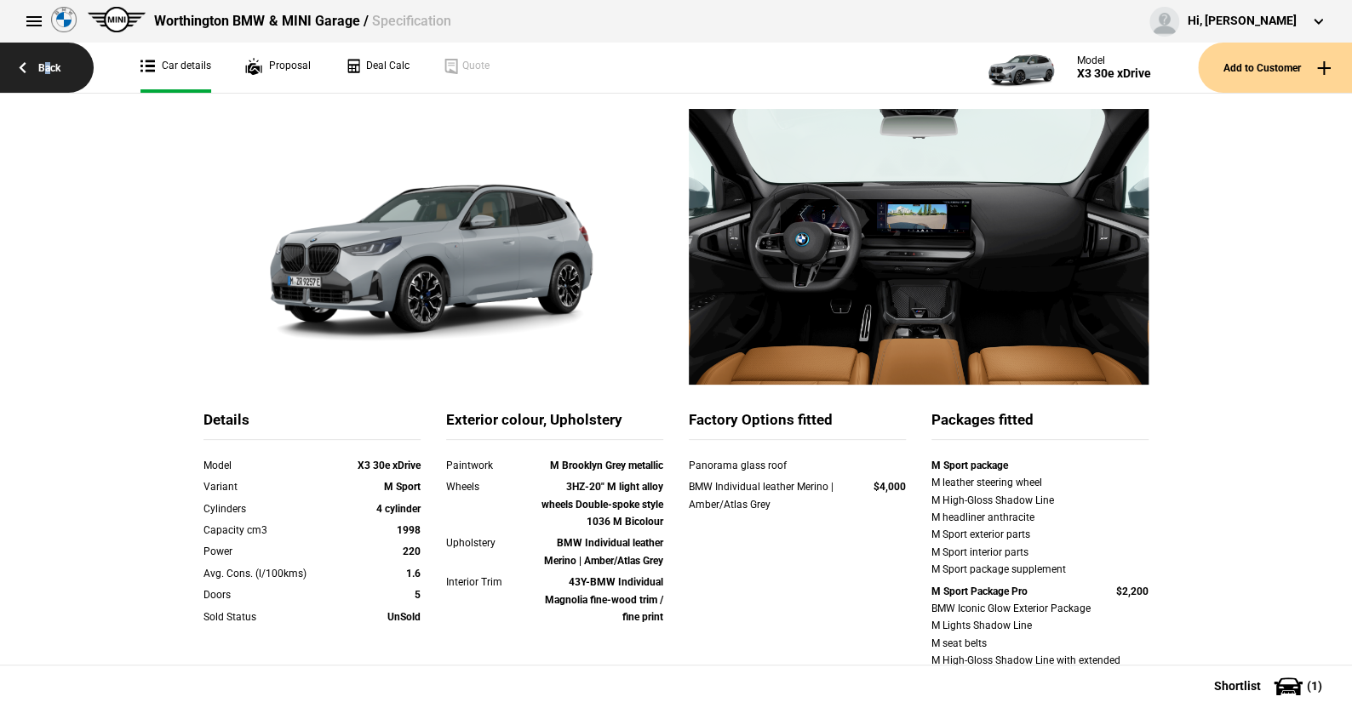
click at [48, 62] on link "Back" at bounding box center [47, 68] width 94 height 50
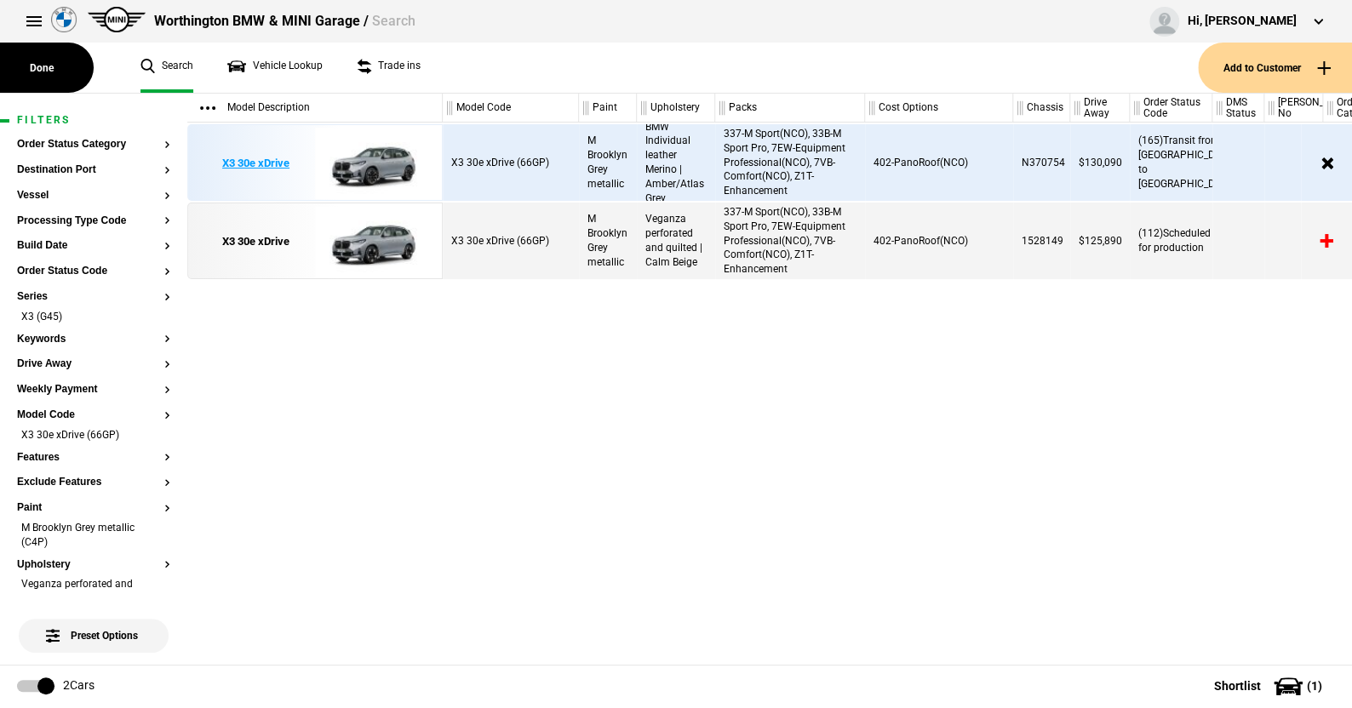
click at [386, 160] on img at bounding box center [374, 163] width 118 height 77
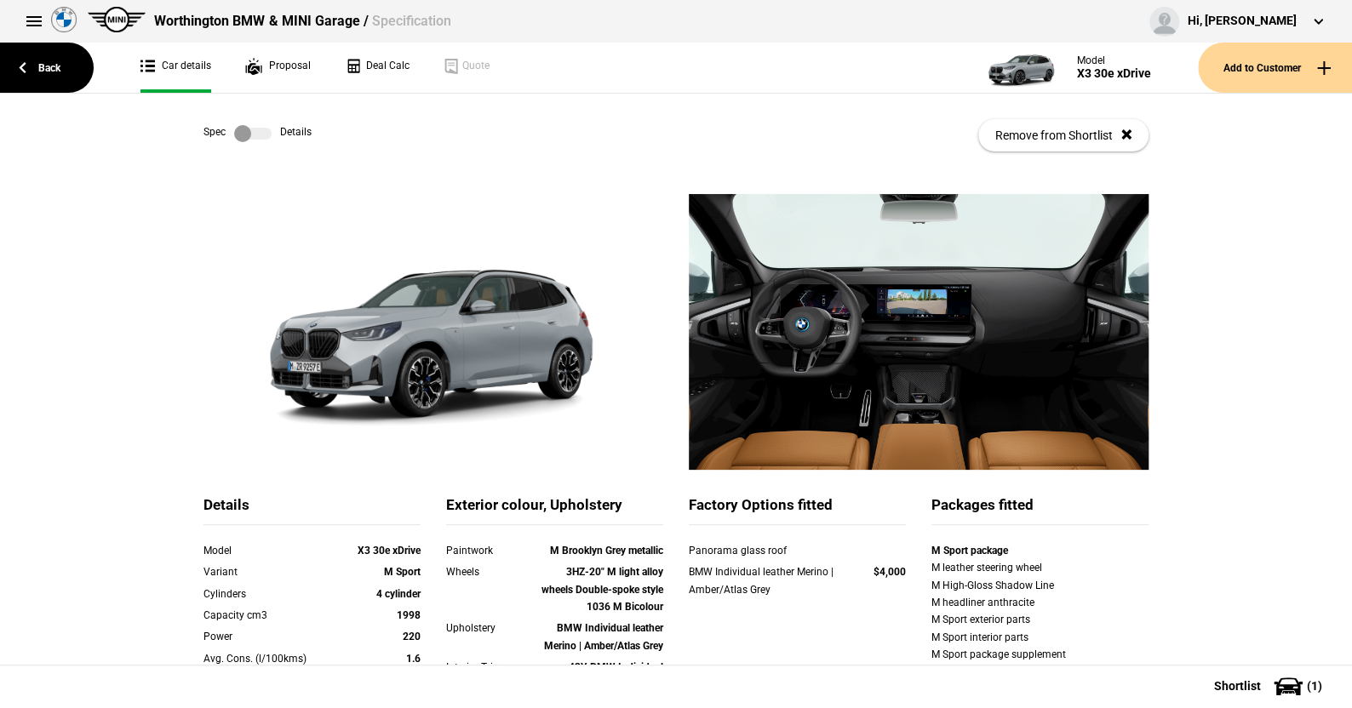
click at [259, 134] on label at bounding box center [252, 133] width 37 height 17
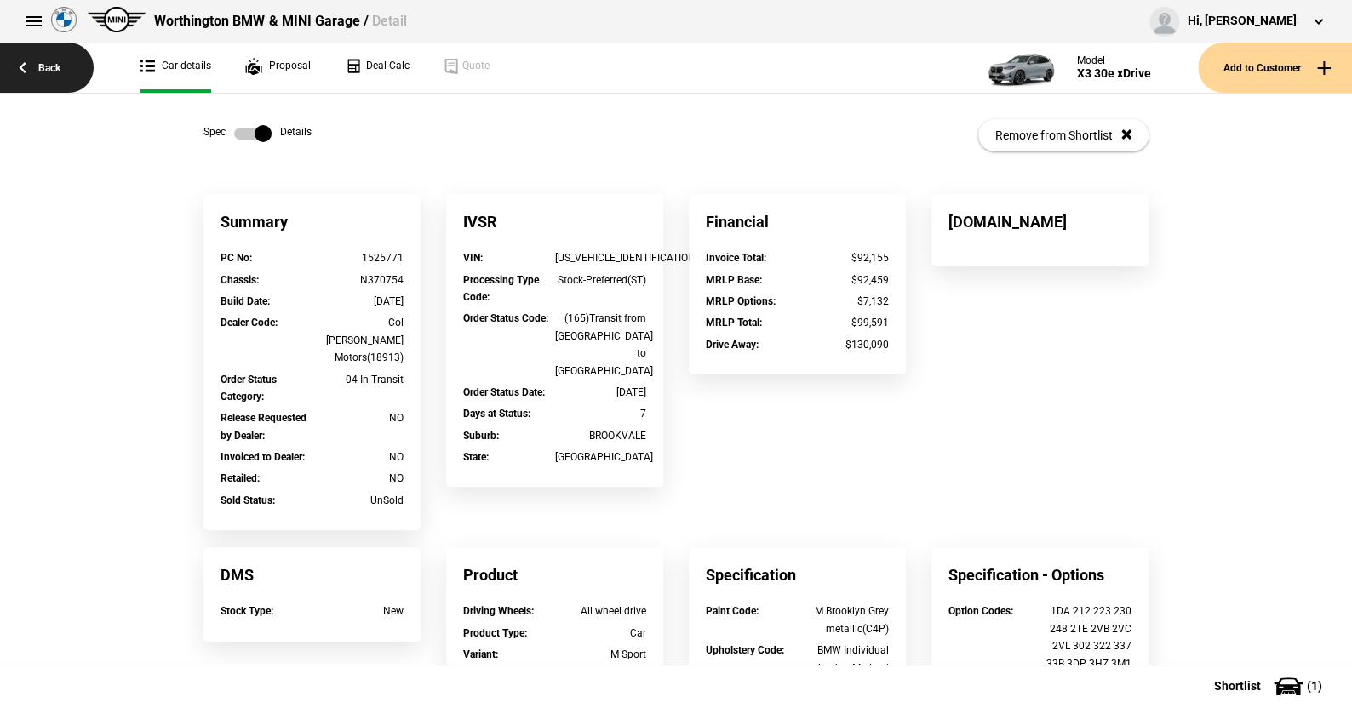
click at [55, 66] on link "Back" at bounding box center [47, 68] width 94 height 50
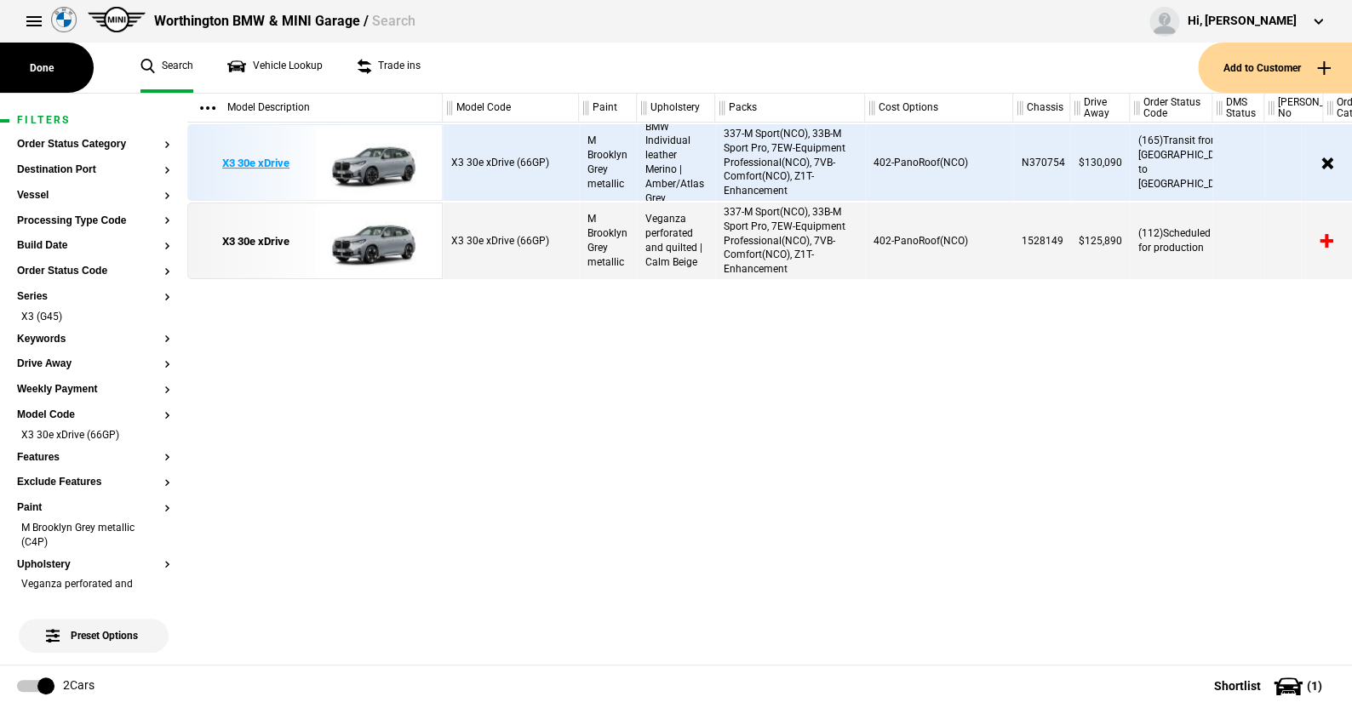
click at [377, 164] on img at bounding box center [374, 163] width 118 height 77
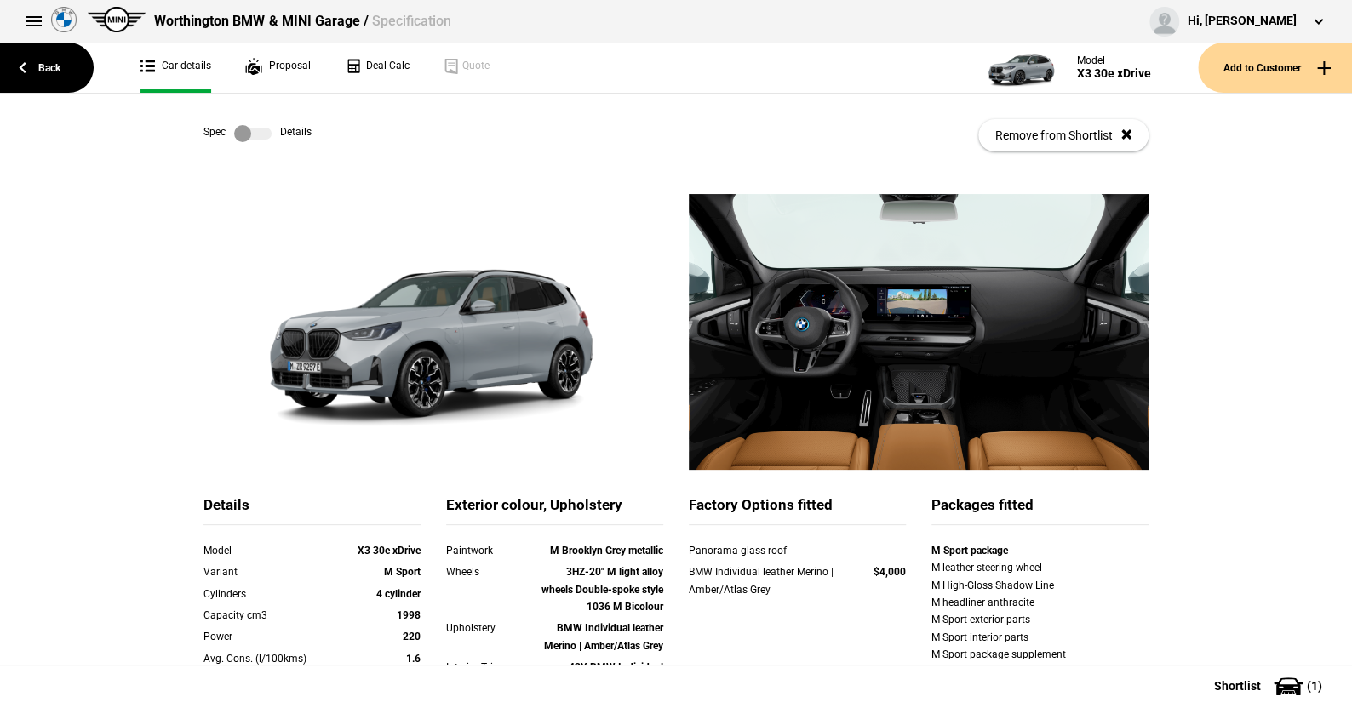
click at [259, 131] on label at bounding box center [252, 133] width 37 height 17
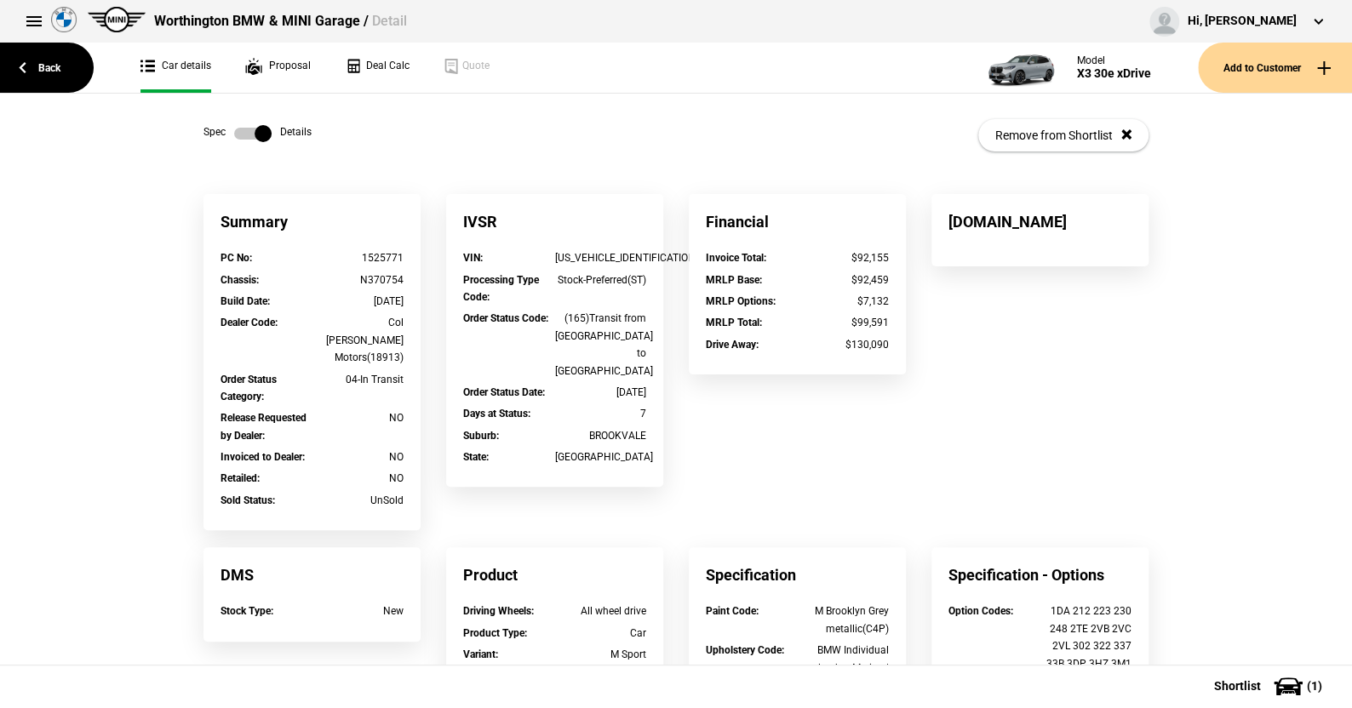
click at [235, 129] on label at bounding box center [252, 133] width 37 height 17
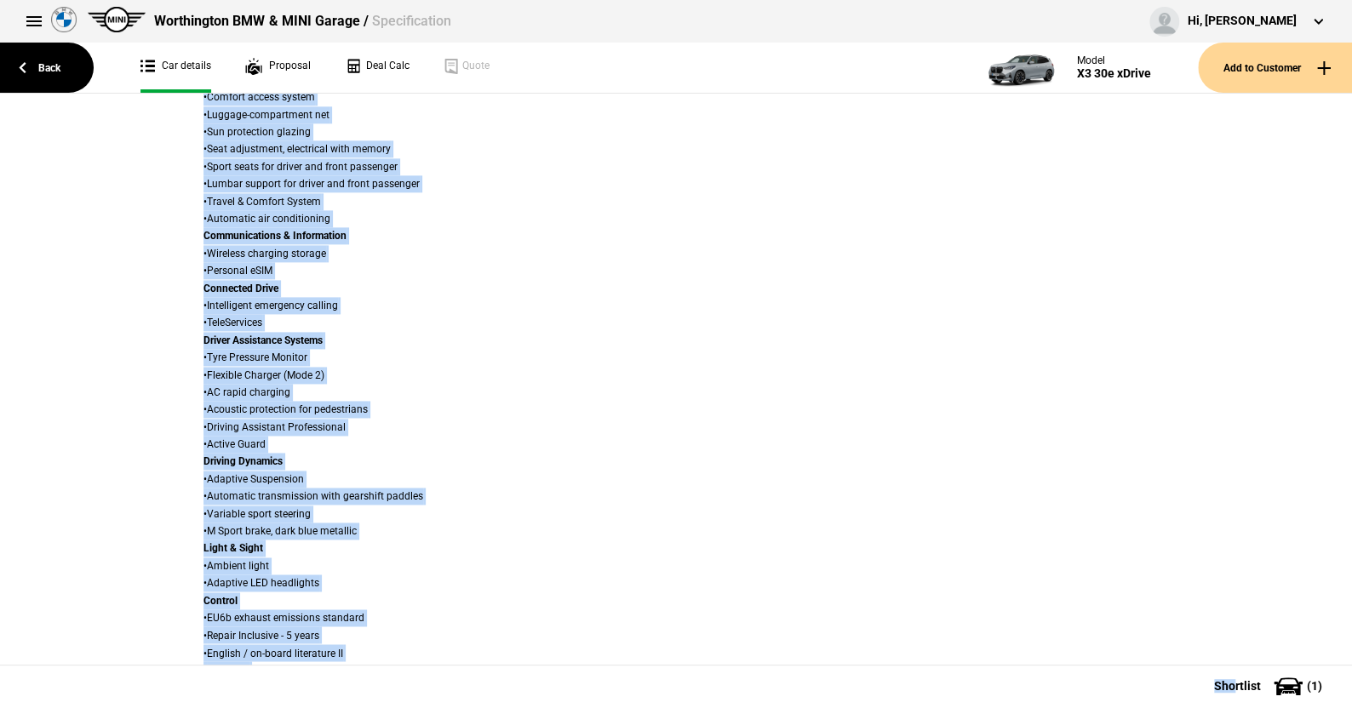
scroll to position [1319, 0]
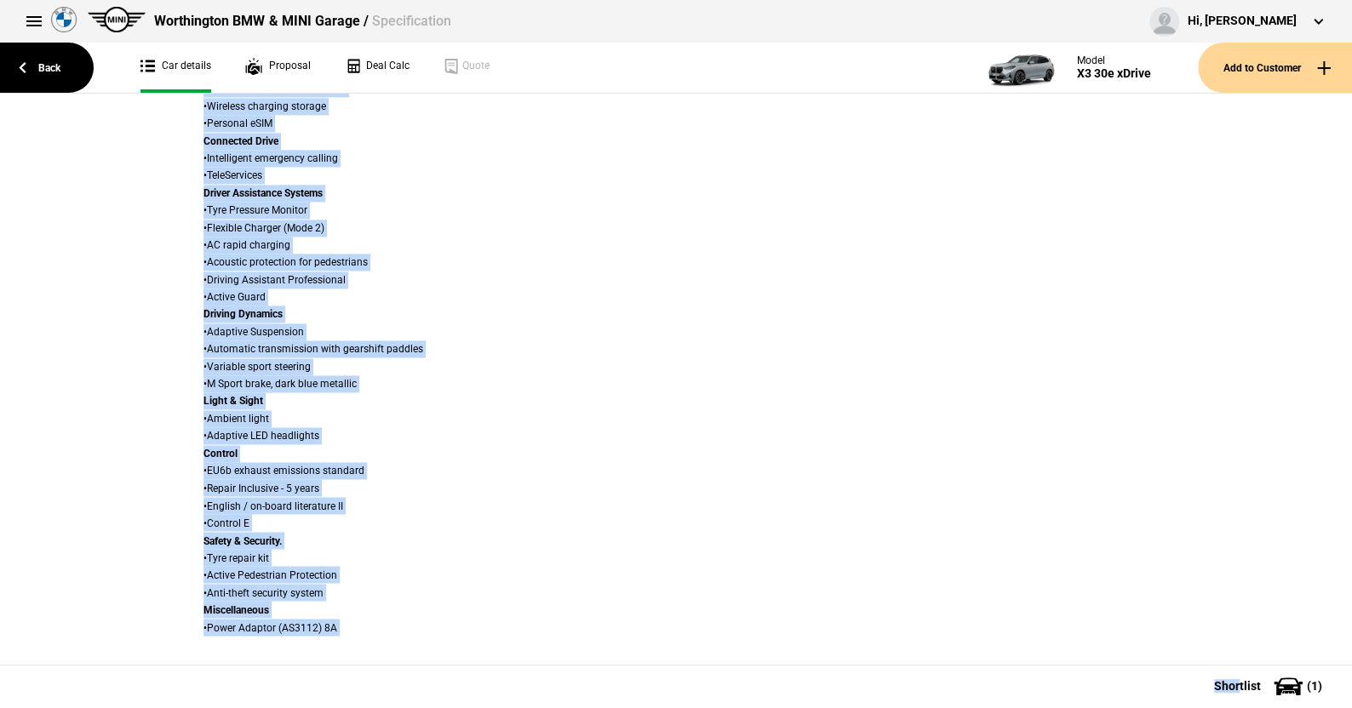
drag, startPoint x: 167, startPoint y: 135, endPoint x: 1238, endPoint y: 691, distance: 1207.0
click at [1238, 691] on div "Back Car details Proposal Deal Calc Quote Model X3 30e xDrive Add to Customer S…" at bounding box center [676, 401] width 1352 height 614
copy div "Spec Details Remove from Shortlist Details Model X3 30e xDrive Variant M Sport …"
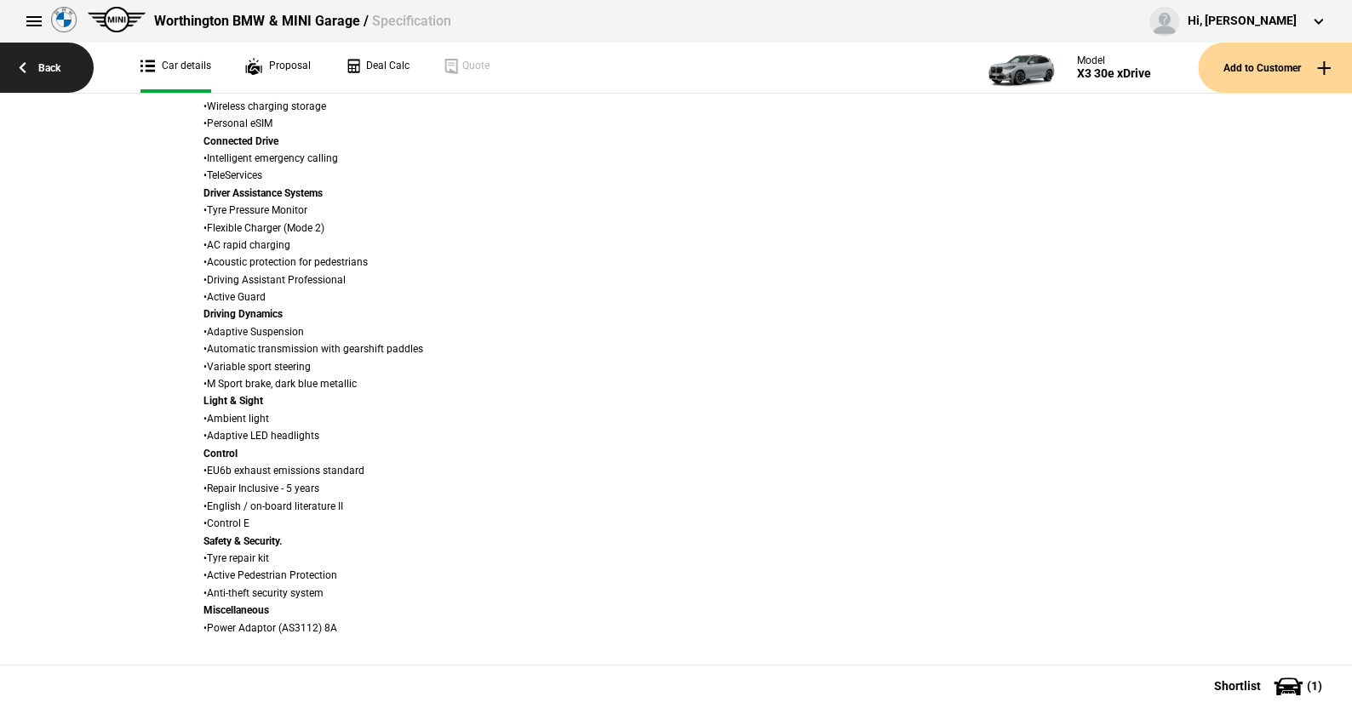
click at [47, 57] on link "Back" at bounding box center [47, 68] width 94 height 50
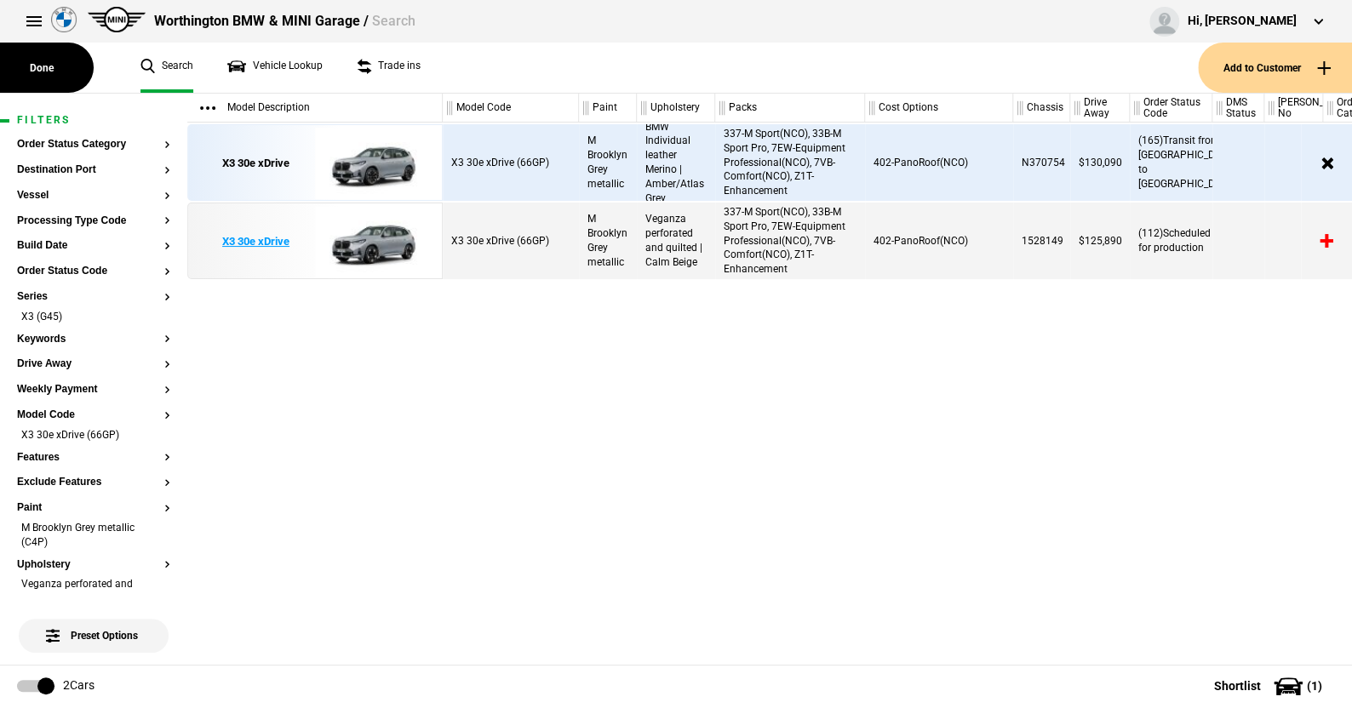
click at [385, 236] on img at bounding box center [374, 242] width 118 height 77
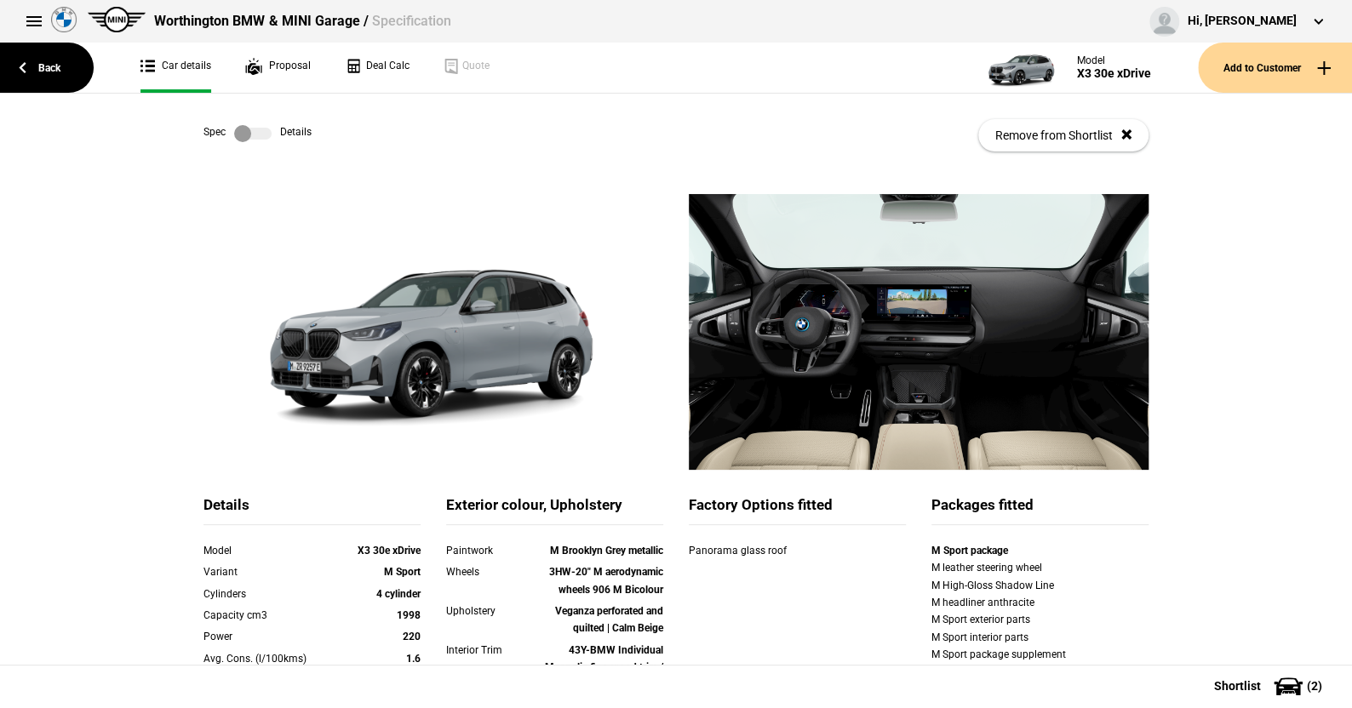
click at [261, 133] on label at bounding box center [252, 133] width 37 height 17
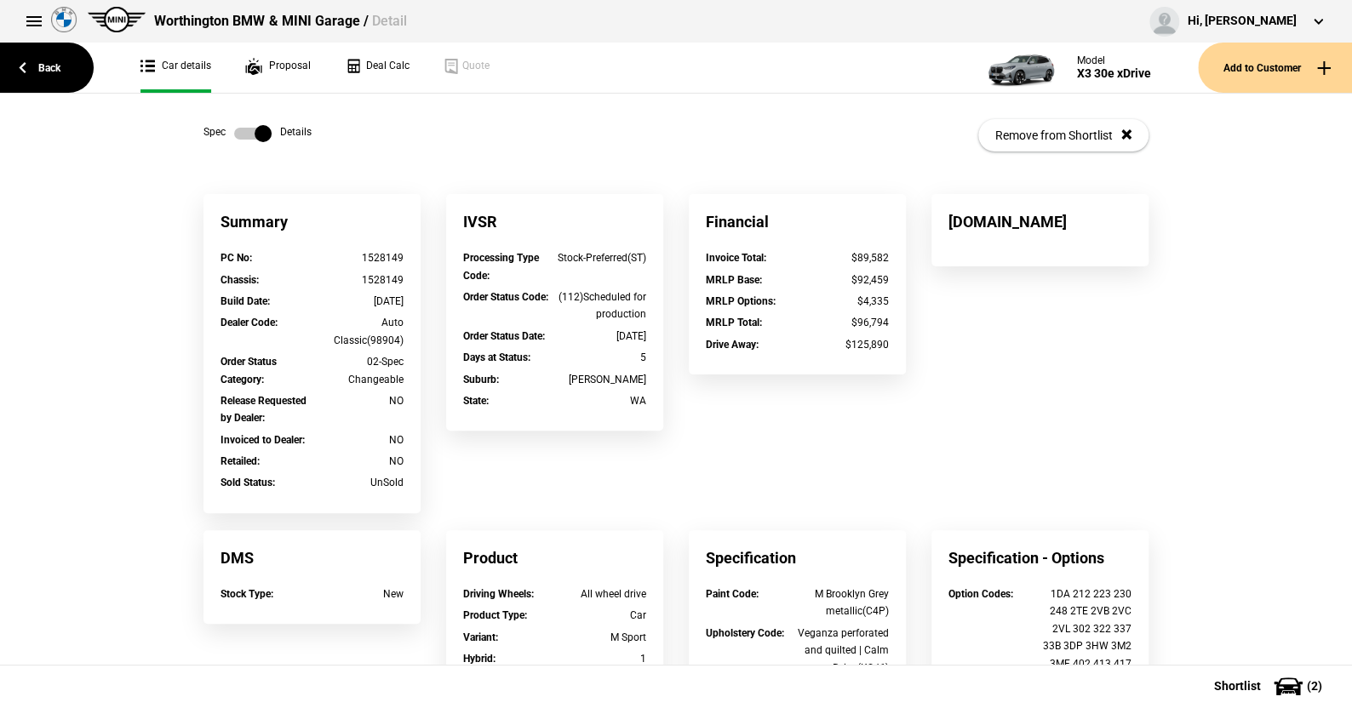
click at [234, 128] on label at bounding box center [252, 133] width 37 height 17
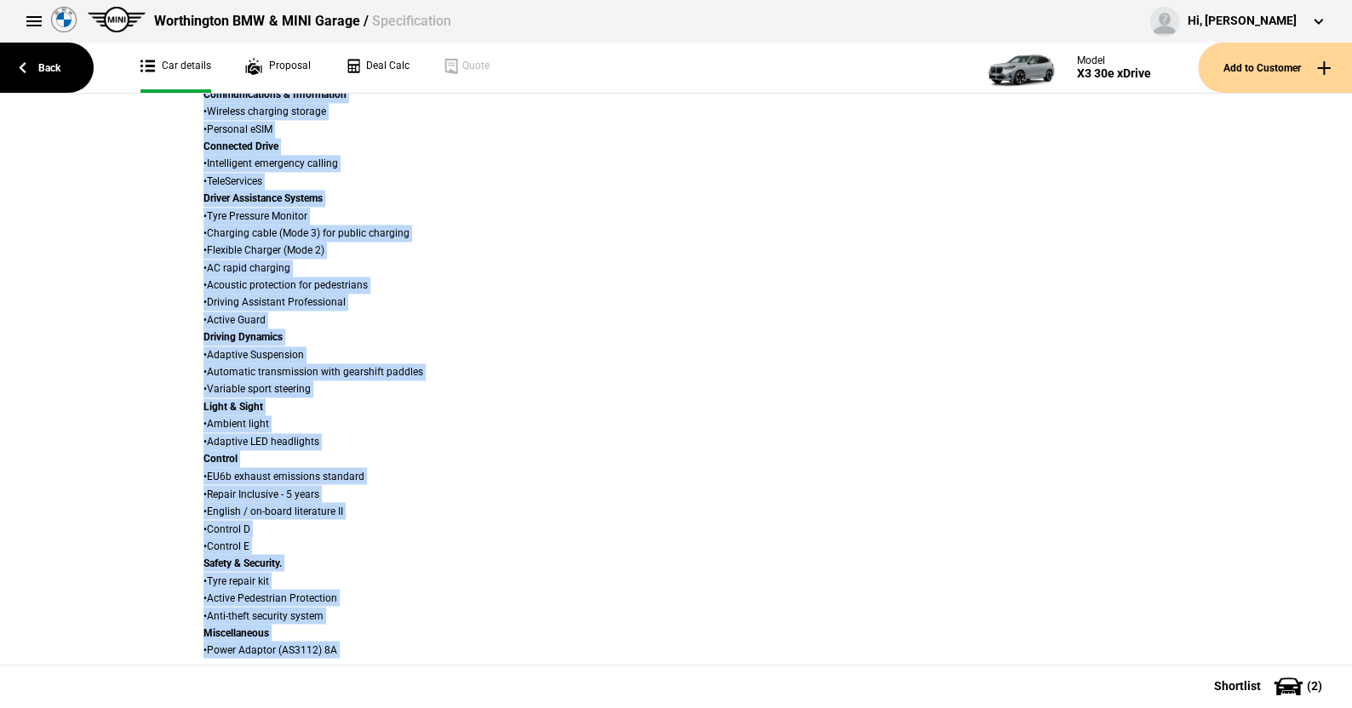
scroll to position [1354, 0]
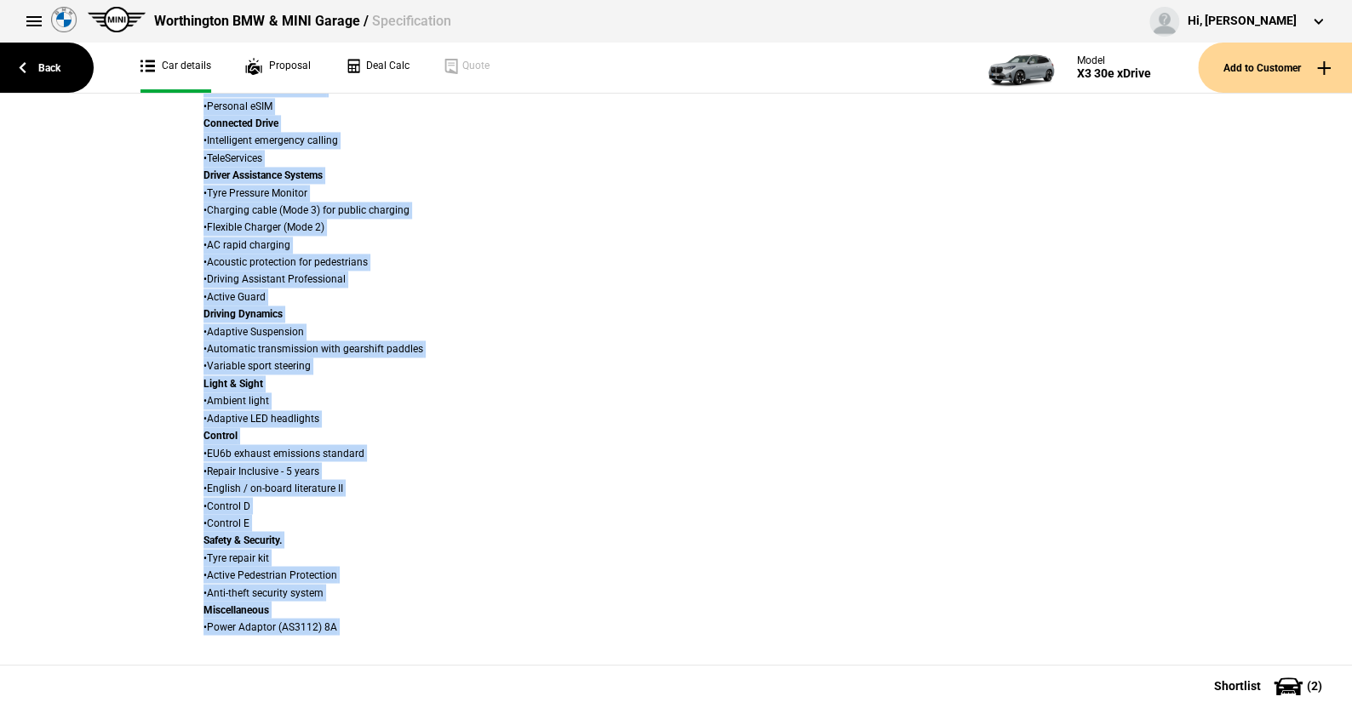
drag, startPoint x: 141, startPoint y: 132, endPoint x: 1213, endPoint y: 667, distance: 1197.3
click at [1213, 667] on div "Back Car details Proposal Deal Calc Quote Model X3 30e xDrive Add to Customer S…" at bounding box center [676, 401] width 1352 height 614
copy div "Spec Details Remove from Shortlist Details Model X3 30e xDrive Variant M Sport …"
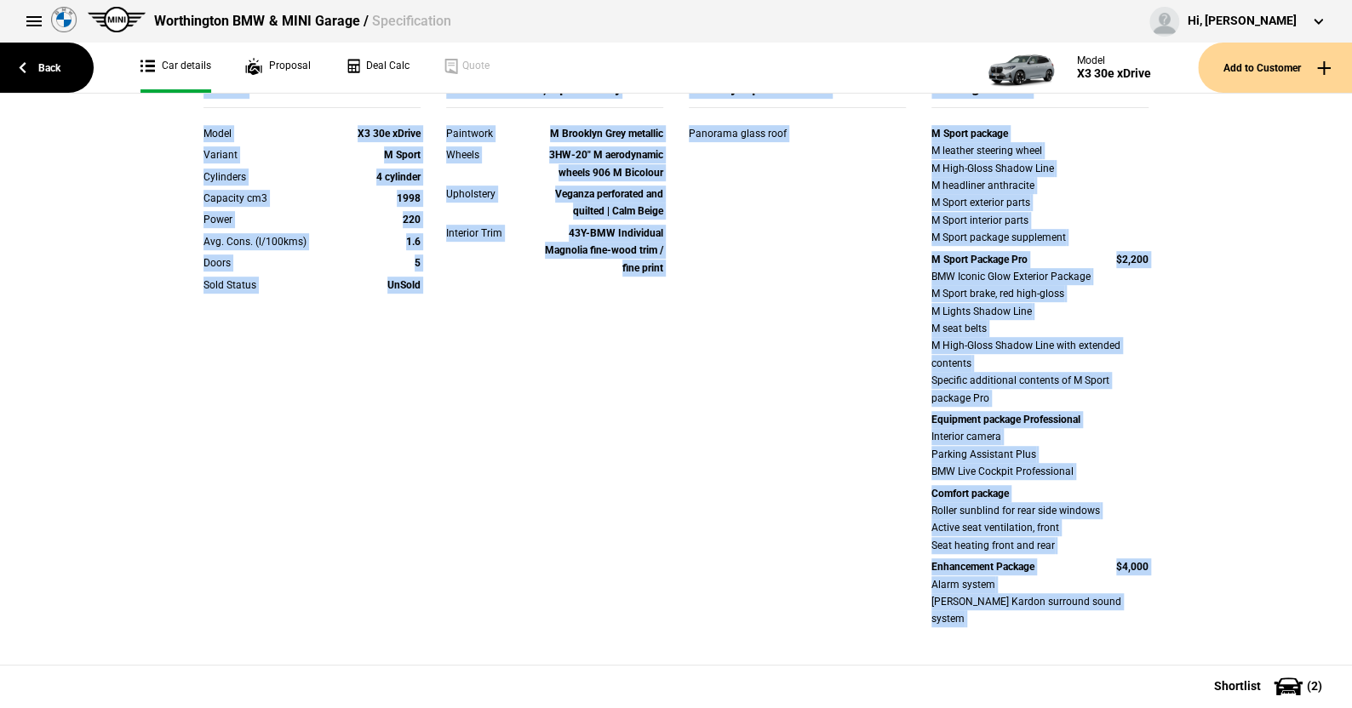
scroll to position [0, 0]
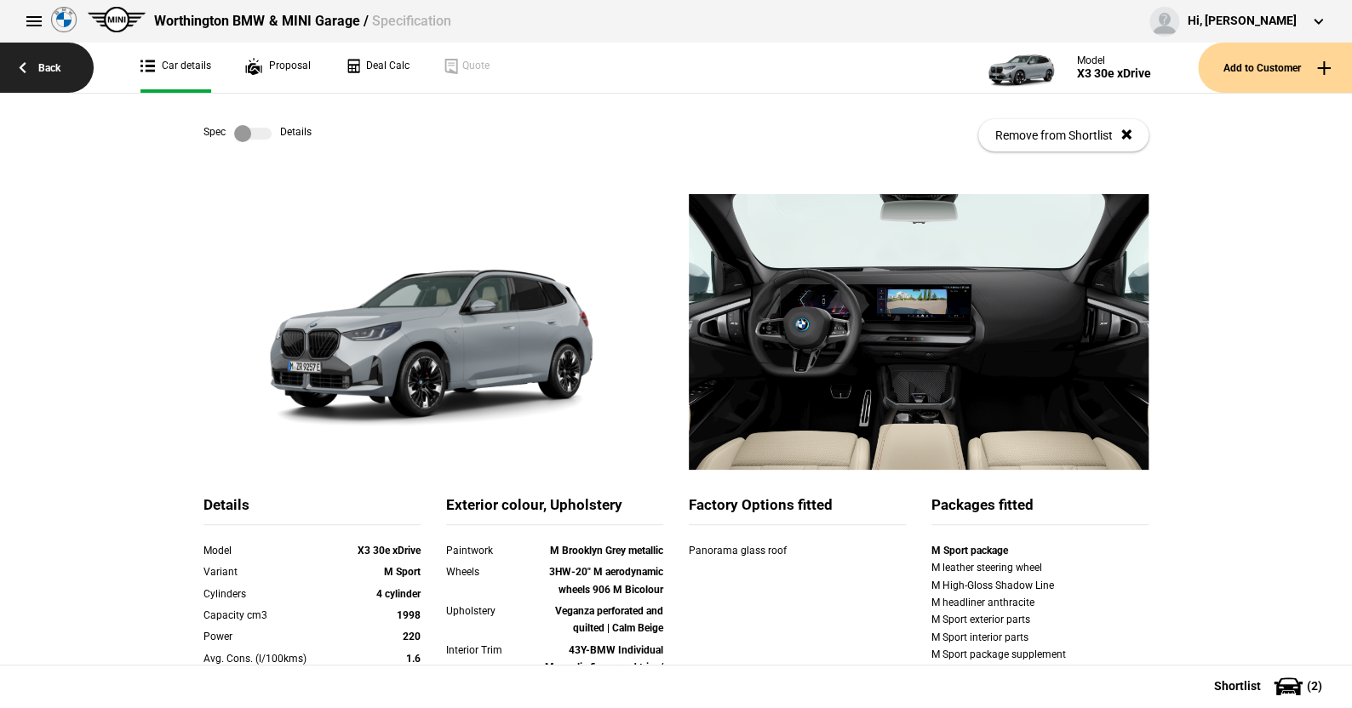
click at [49, 62] on link "Back" at bounding box center [47, 68] width 94 height 50
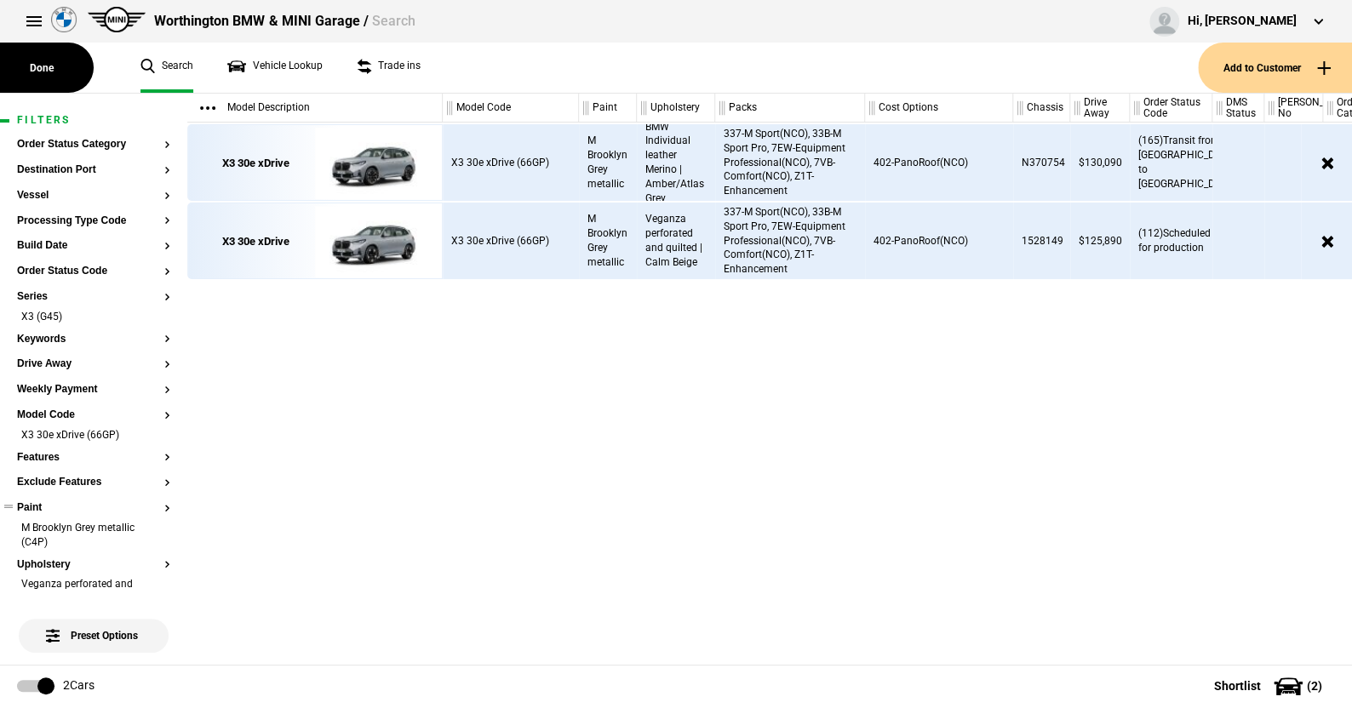
scroll to position [85, 0]
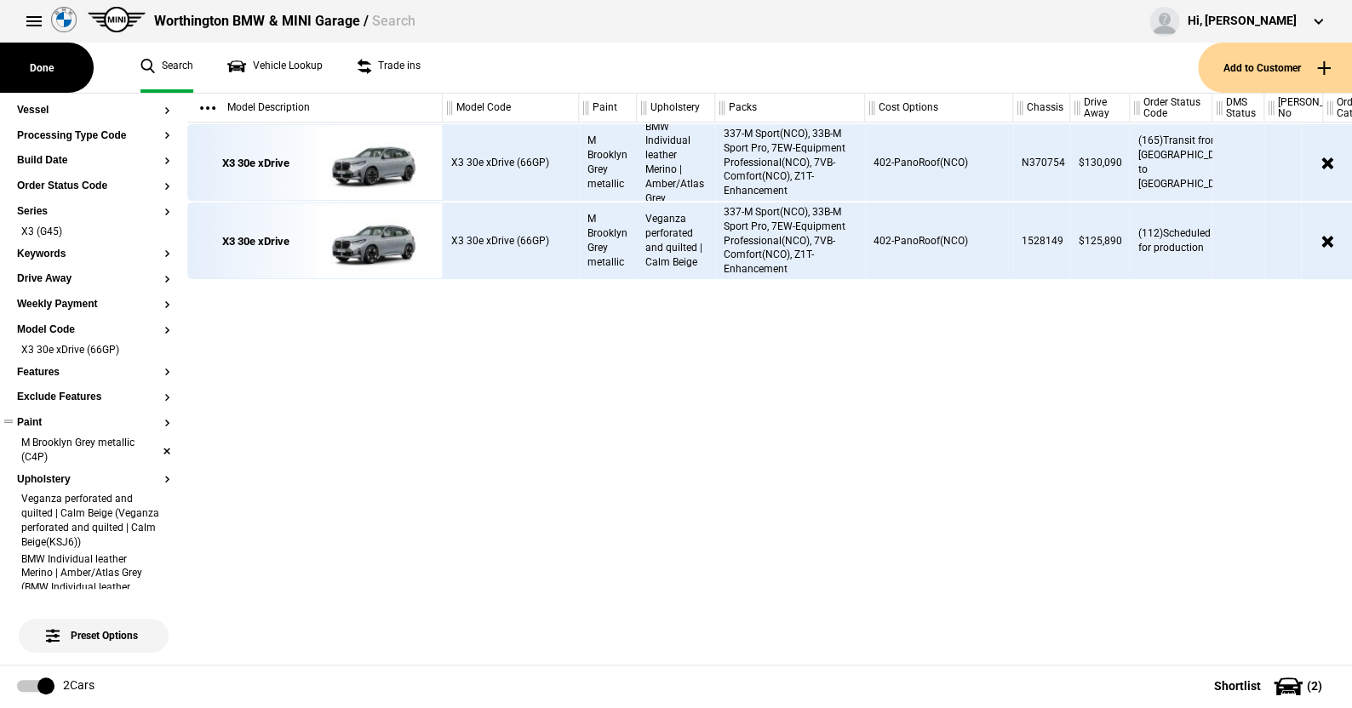
click at [152, 449] on li "M Brooklyn Grey metallic (C4P)" at bounding box center [93, 452] width 153 height 32
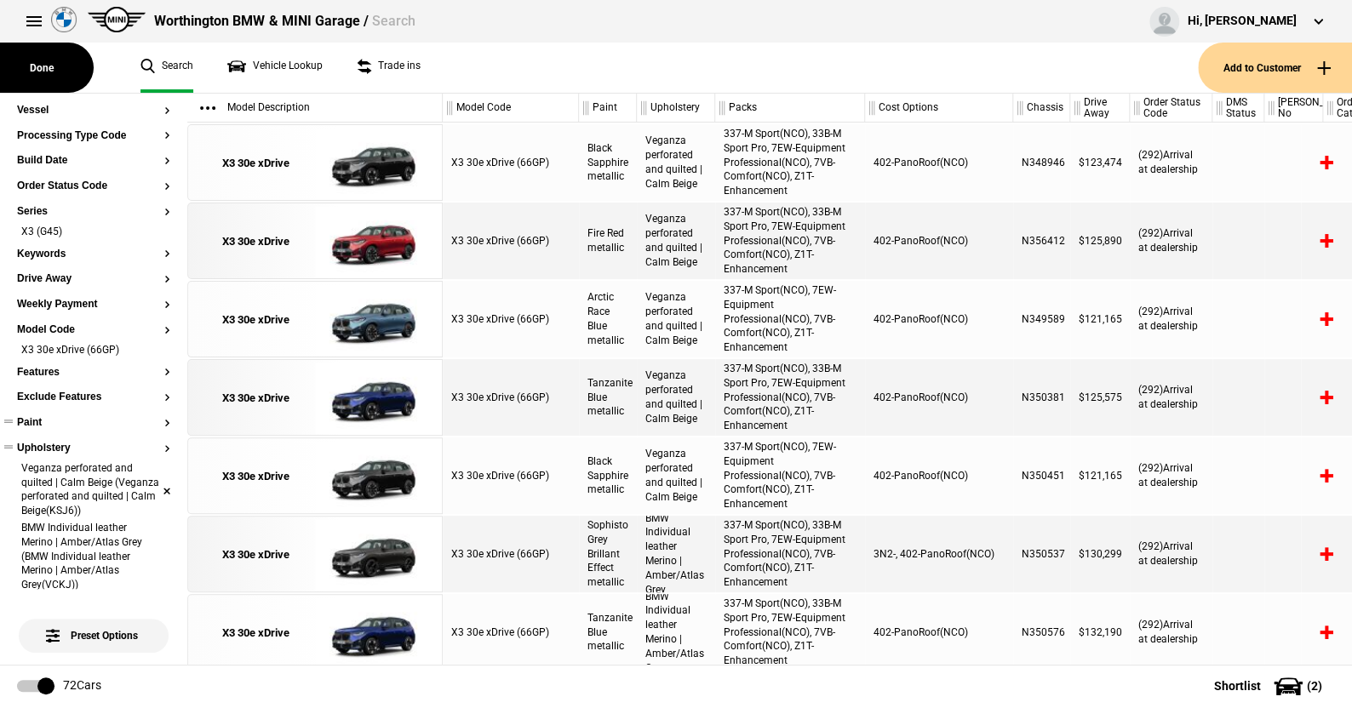
click at [156, 488] on li "Veganza perforated and quilted | Calm Beige (Veganza perforated and quilted | C…" at bounding box center [93, 492] width 153 height 60
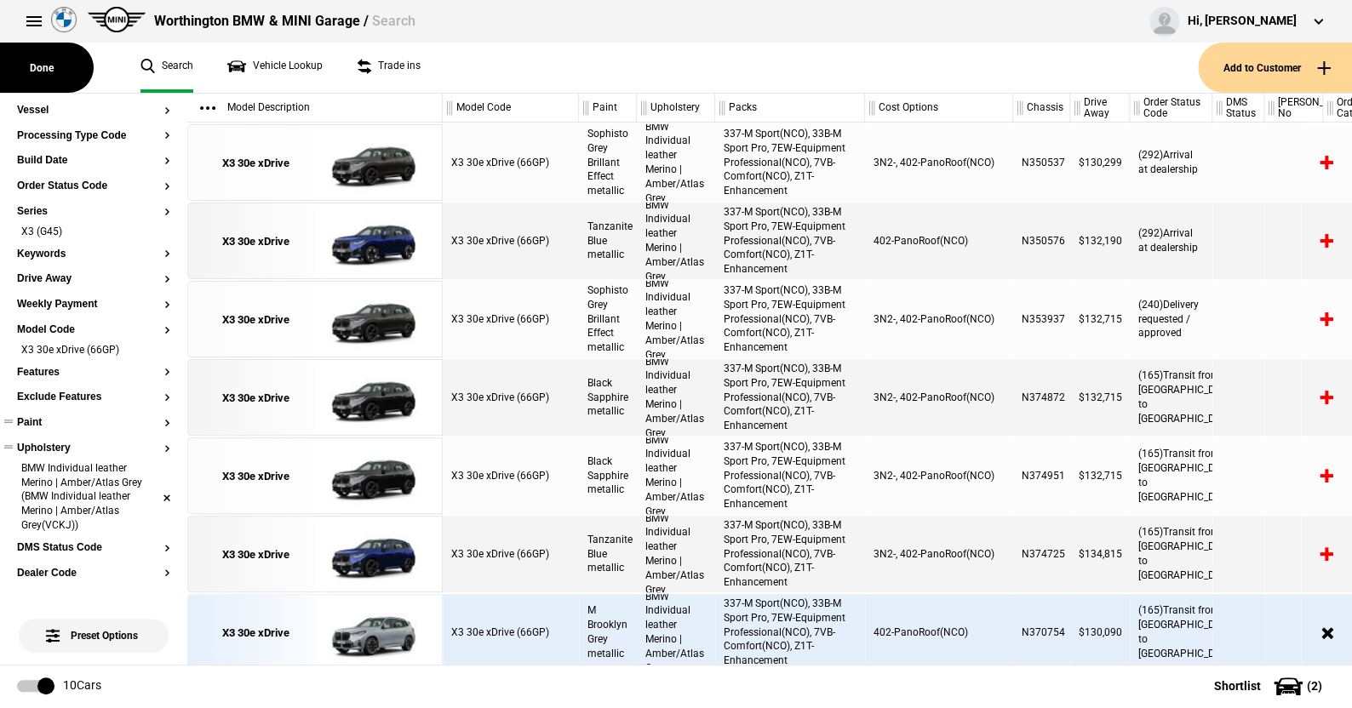
click at [150, 496] on li "BMW Individual leather Merino | Amber/Atlas Grey (BMW Individual leather Merino…" at bounding box center [93, 499] width 153 height 74
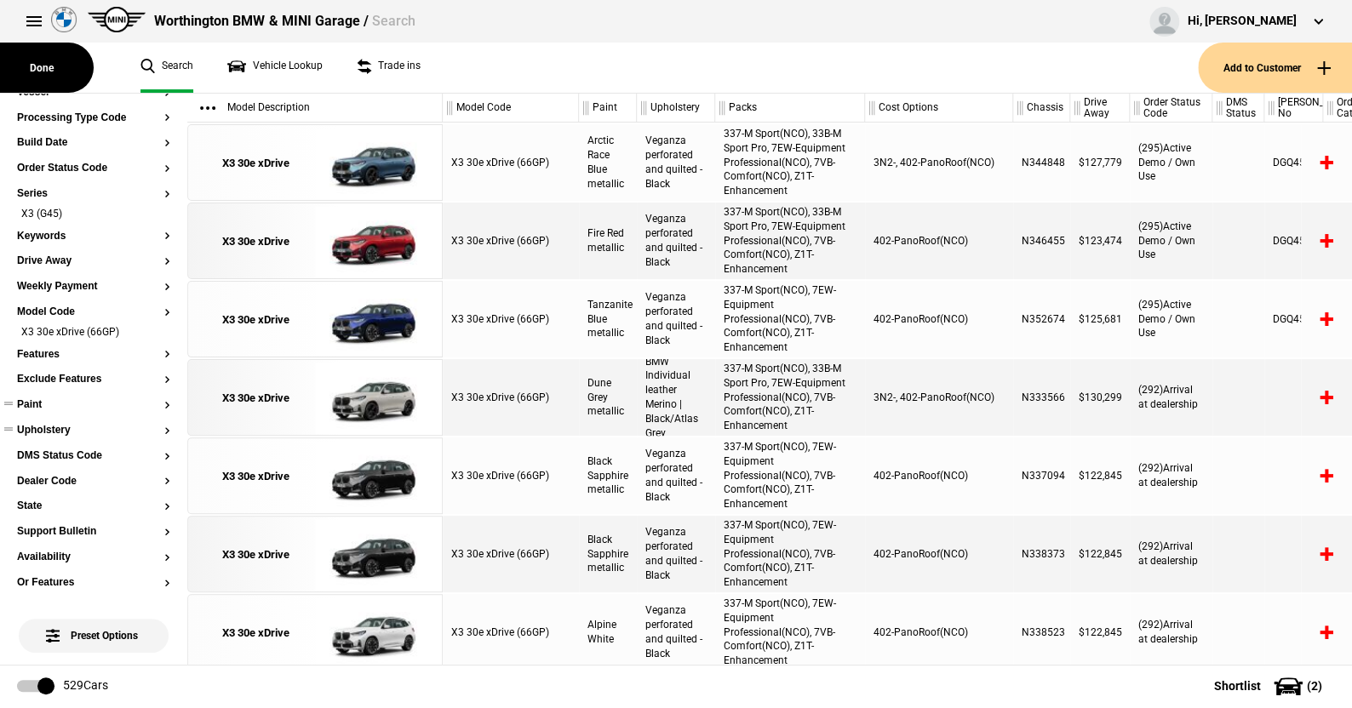
scroll to position [0, 0]
